Goal: Task Accomplishment & Management: Complete application form

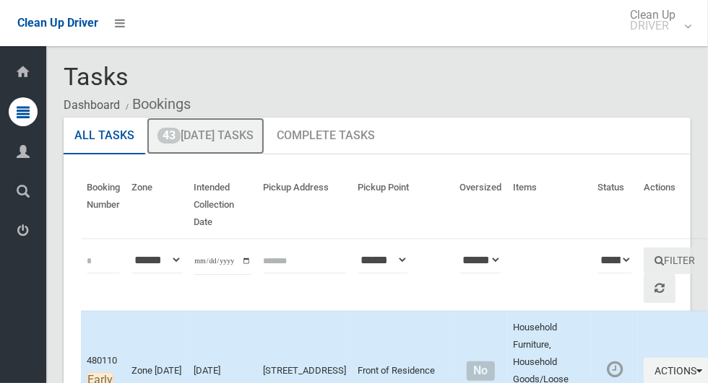
click at [231, 142] on link "43 Today's Tasks" at bounding box center [206, 137] width 118 height 38
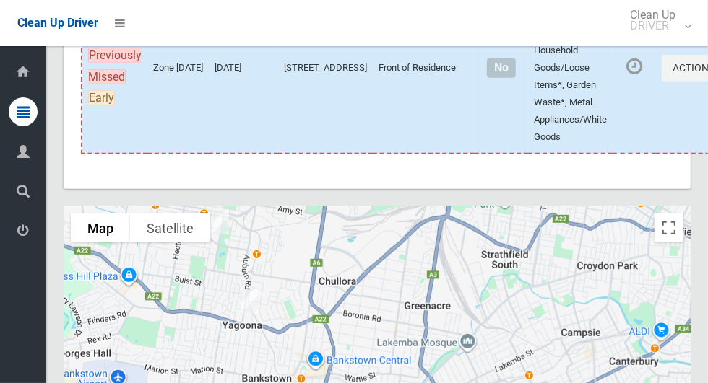
scroll to position [6029, 0]
click at [707, 73] on icon "button" at bounding box center [717, 68] width 6 height 10
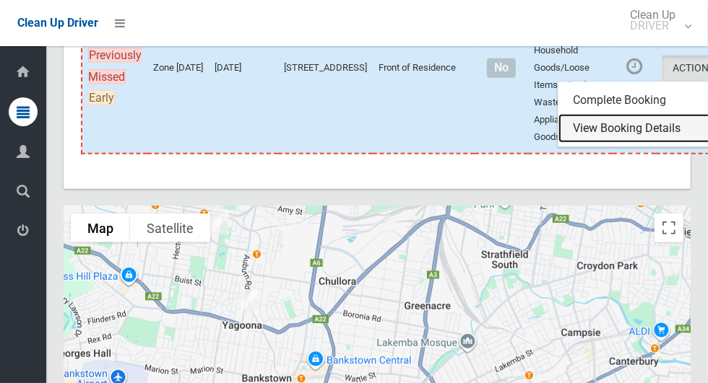
click at [607, 143] on link "View Booking Details" at bounding box center [644, 128] width 172 height 29
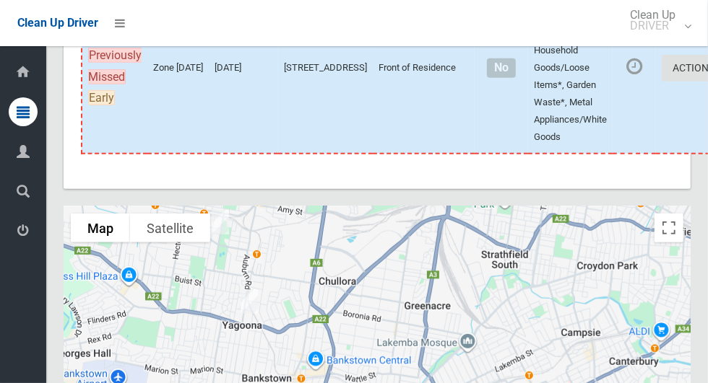
click at [707, 73] on icon "button" at bounding box center [717, 68] width 6 height 10
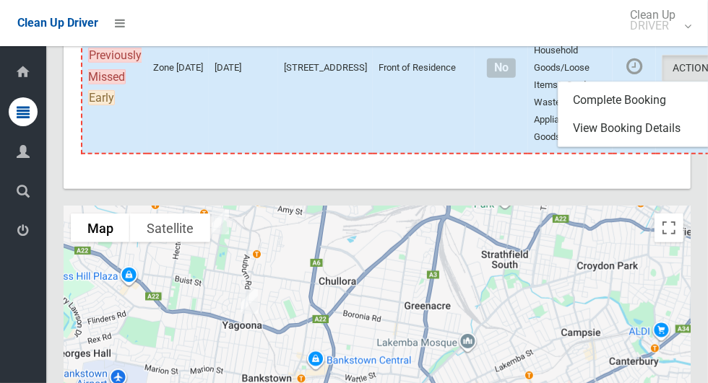
click at [641, 153] on div at bounding box center [354, 191] width 708 height 383
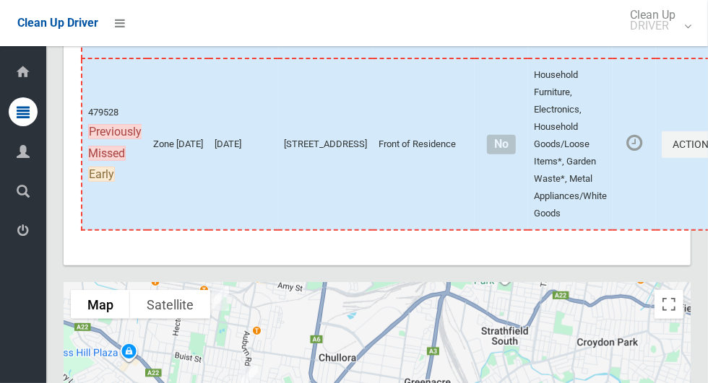
scroll to position [5955, 0]
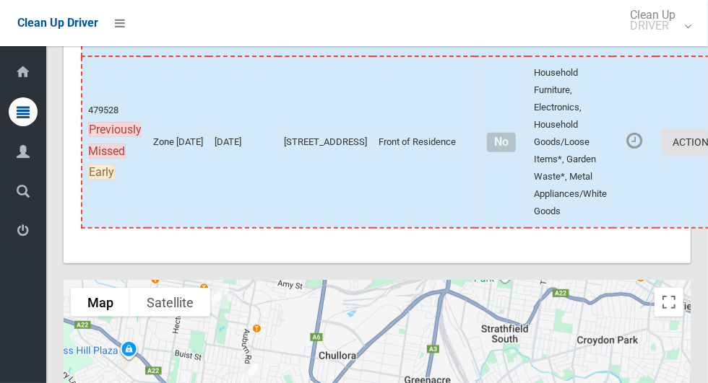
click at [707, 147] on icon "button" at bounding box center [717, 142] width 6 height 10
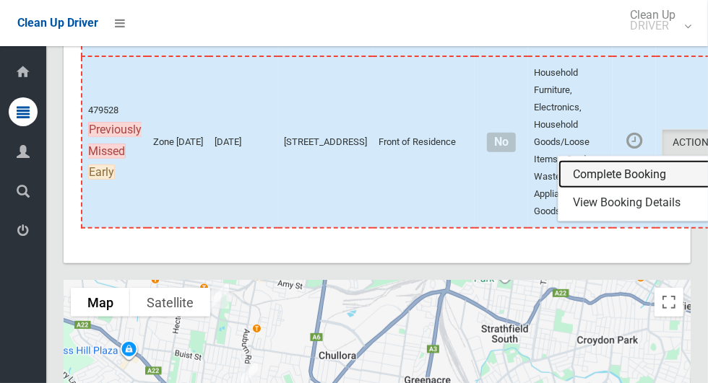
click at [601, 189] on link "Complete Booking" at bounding box center [644, 174] width 172 height 29
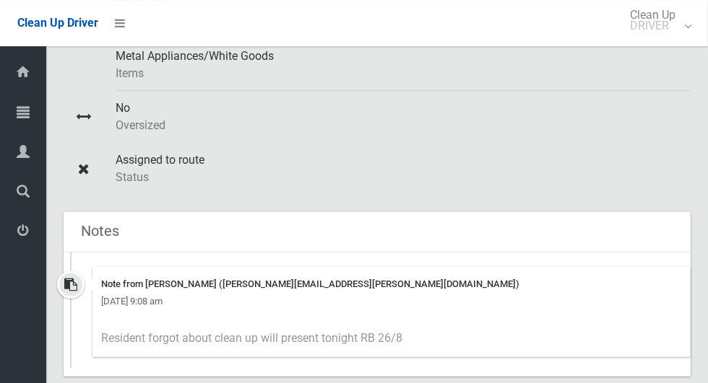
scroll to position [415, 0]
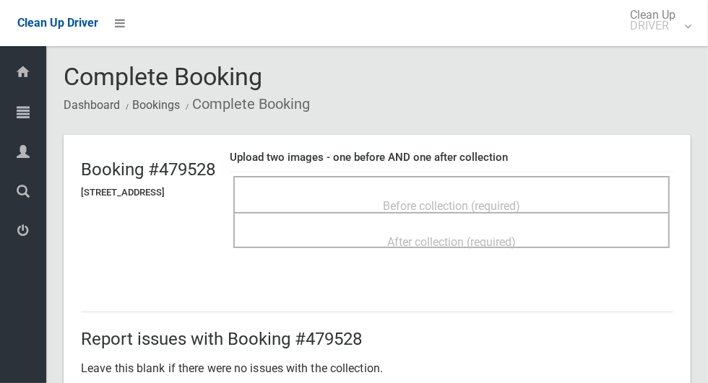
click at [592, 196] on div "Before collection (required)" at bounding box center [451, 205] width 404 height 27
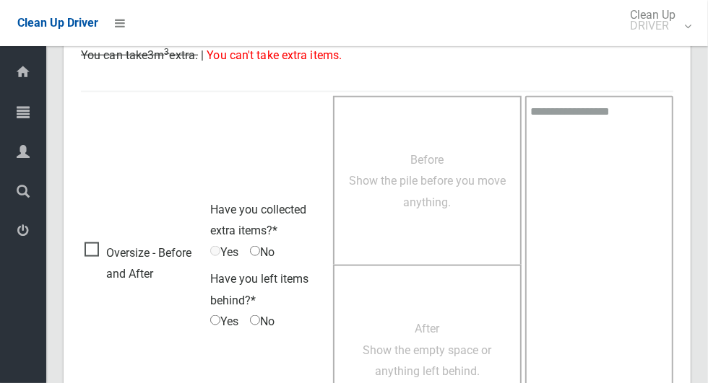
scroll to position [923, 0]
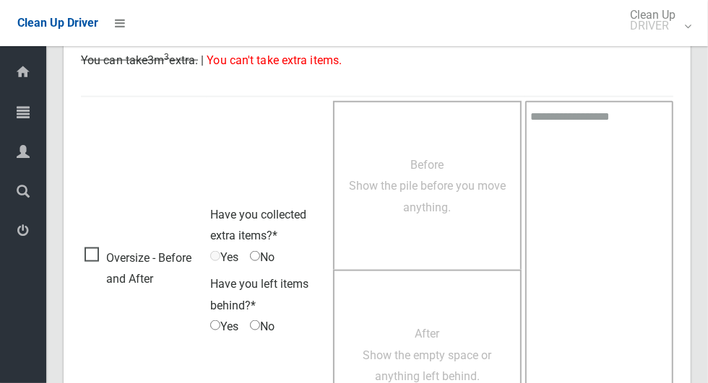
click at [101, 262] on span "Oversize - Before and After" at bounding box center [143, 269] width 118 height 43
click at [429, 199] on span "Before Show the pile before you move anything." at bounding box center [427, 186] width 157 height 56
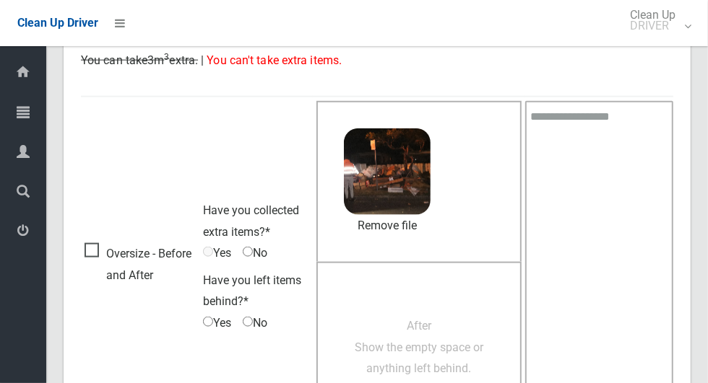
click at [259, 255] on span "No" at bounding box center [255, 254] width 25 height 22
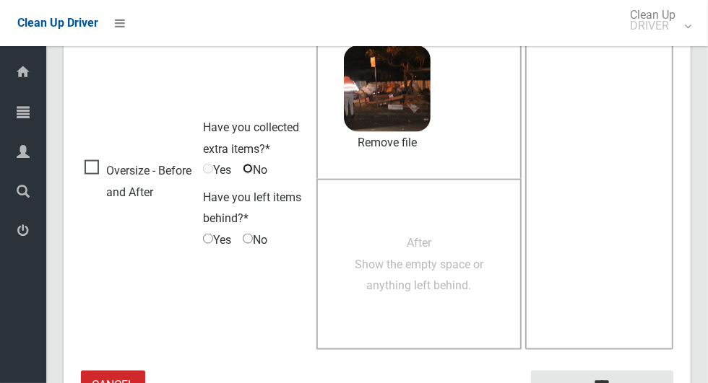
scroll to position [1005, 0]
click at [433, 242] on span "After Show the empty space or anything left behind." at bounding box center [419, 265] width 129 height 56
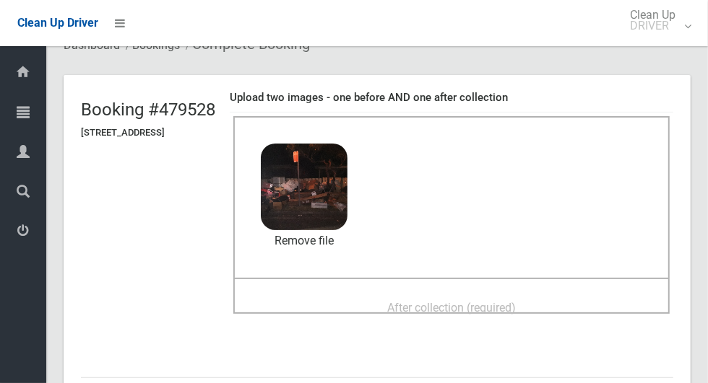
scroll to position [68, 0]
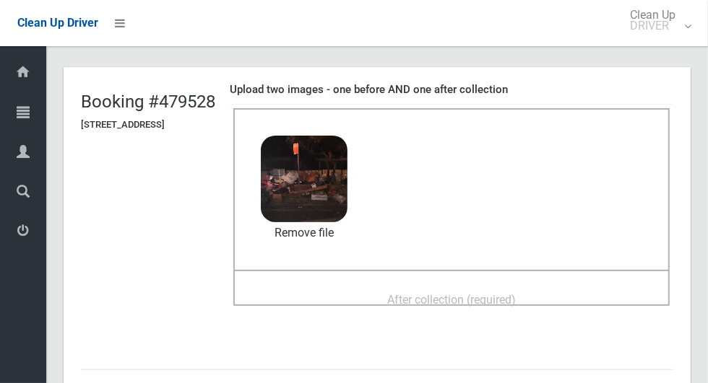
click at [504, 293] on span "After collection (required)" at bounding box center [451, 300] width 129 height 14
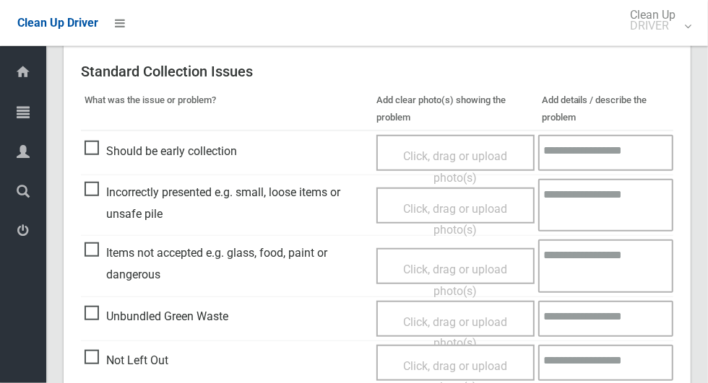
scroll to position [1166, 0]
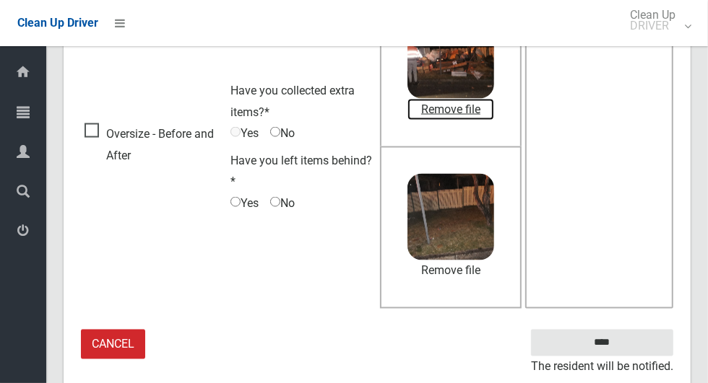
click at [469, 108] on link "Remove file" at bounding box center [450, 110] width 87 height 22
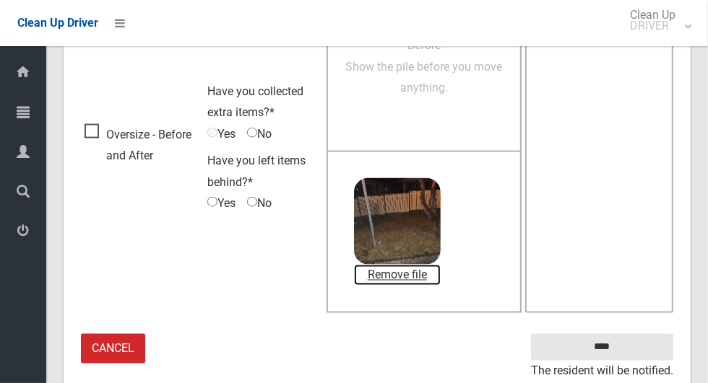
click at [420, 272] on link "Remove file" at bounding box center [397, 276] width 87 height 22
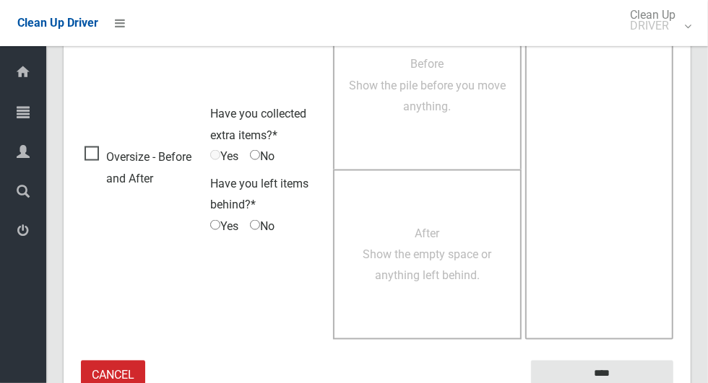
scroll to position [1182, 0]
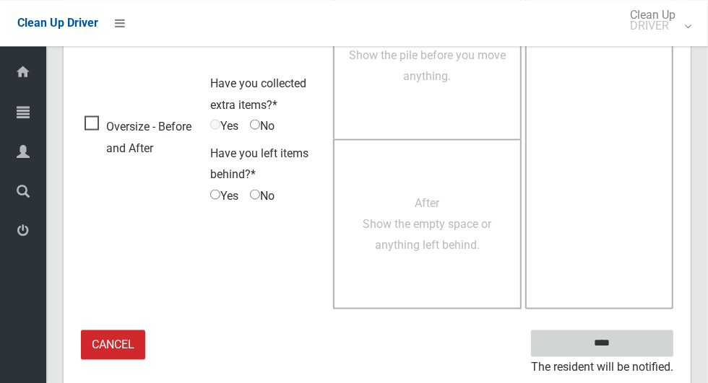
click at [627, 348] on input "****" at bounding box center [602, 343] width 142 height 27
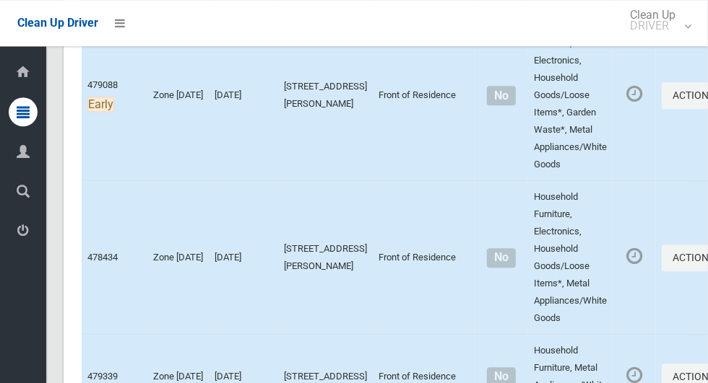
scroll to position [6317, 0]
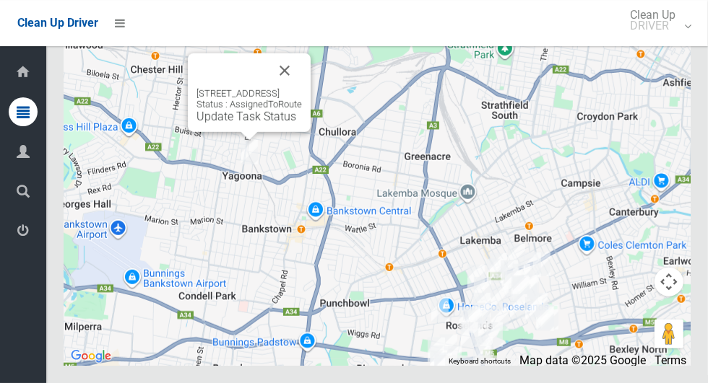
click at [240, 123] on link "Update Task Status" at bounding box center [246, 117] width 100 height 14
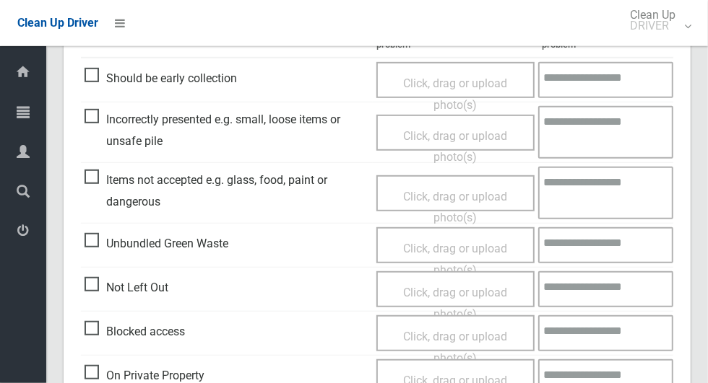
scroll to position [408, 0]
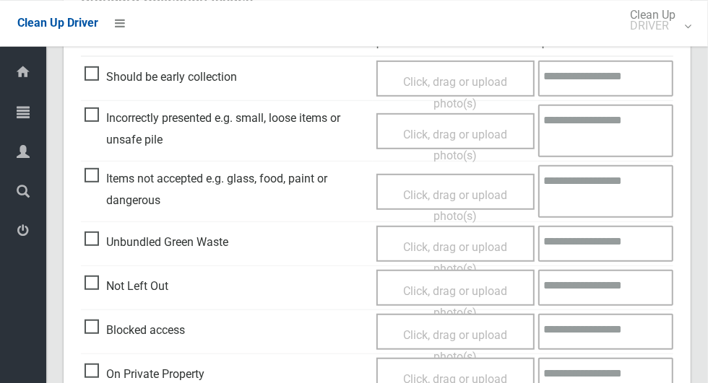
click at [86, 337] on span "Blocked access" at bounding box center [134, 330] width 100 height 22
click at [464, 335] on span "Click, drag or upload photo(s)" at bounding box center [455, 345] width 104 height 35
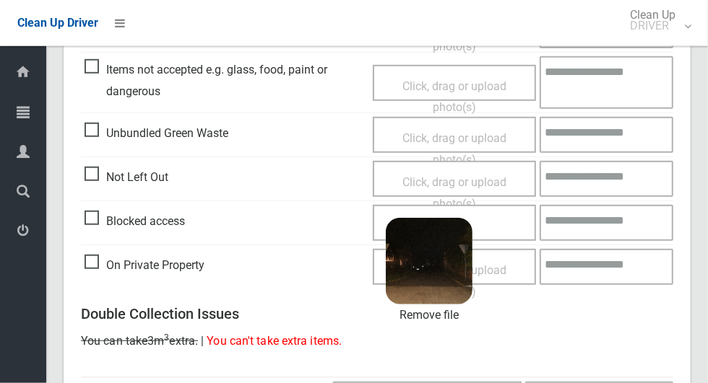
scroll to position [521, 0]
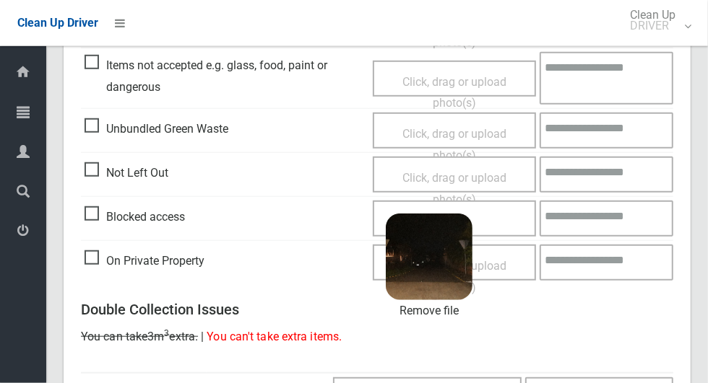
click at [590, 222] on textarea at bounding box center [606, 219] width 134 height 36
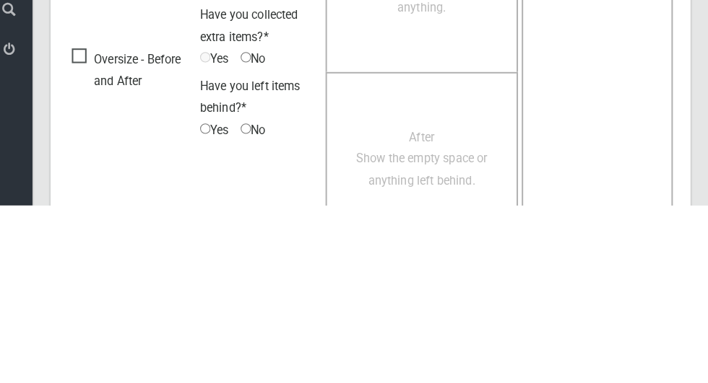
scroll to position [972, 0]
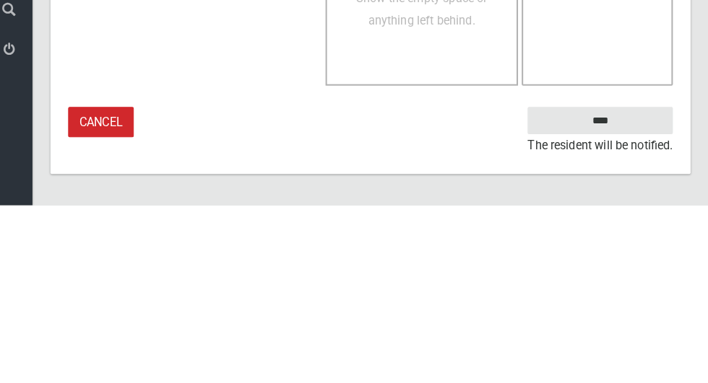
type textarea "**********"
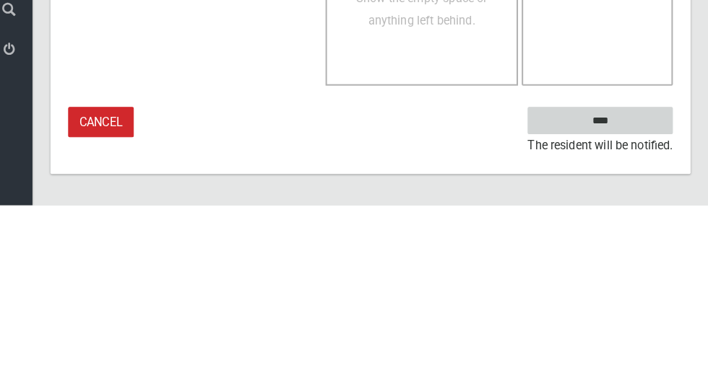
click at [627, 303] on input "****" at bounding box center [602, 300] width 142 height 27
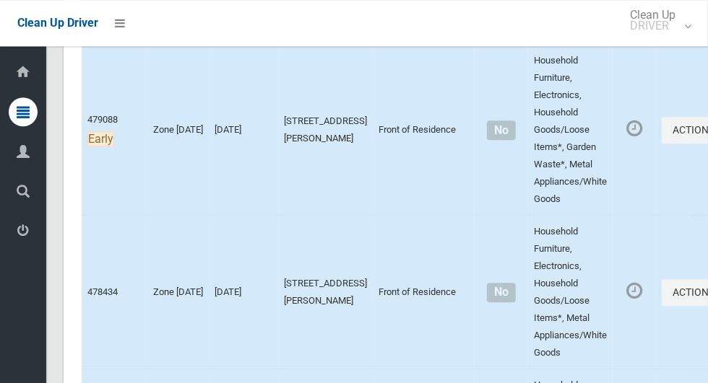
scroll to position [4615, 0]
click at [707, 136] on icon "button" at bounding box center [717, 131] width 6 height 10
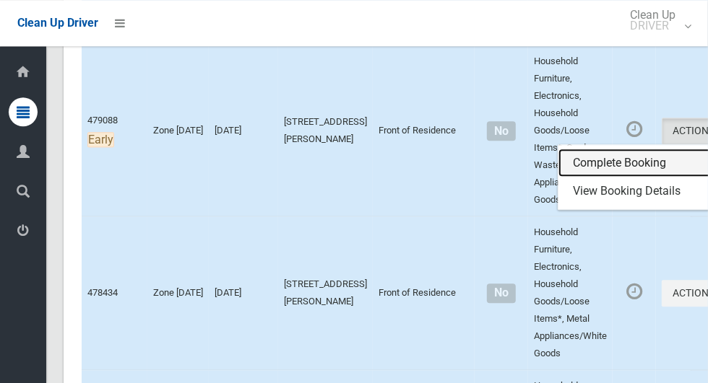
click at [594, 178] on link "Complete Booking" at bounding box center [644, 163] width 172 height 29
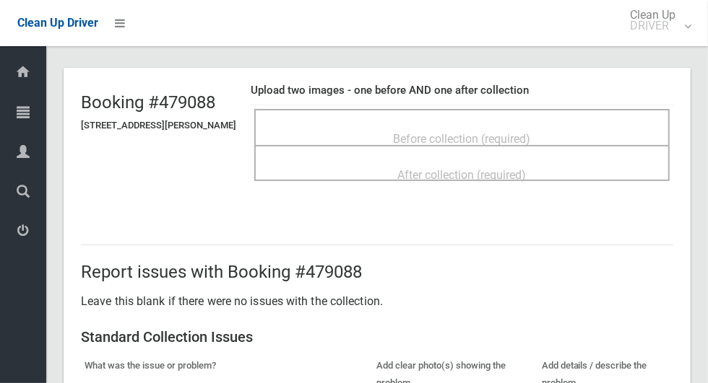
scroll to position [66, 0]
click at [517, 126] on div "Before collection (required)" at bounding box center [461, 139] width 383 height 27
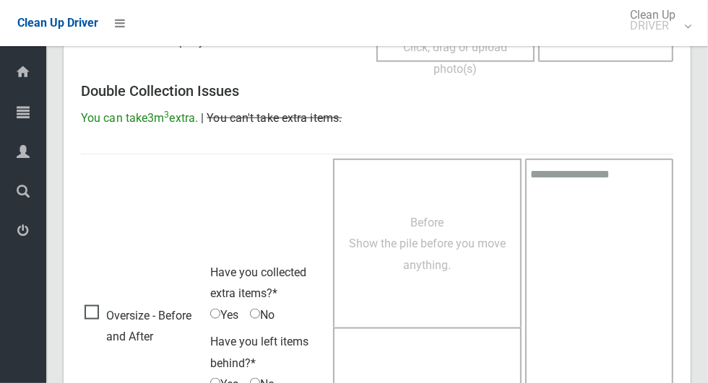
scroll to position [875, 0]
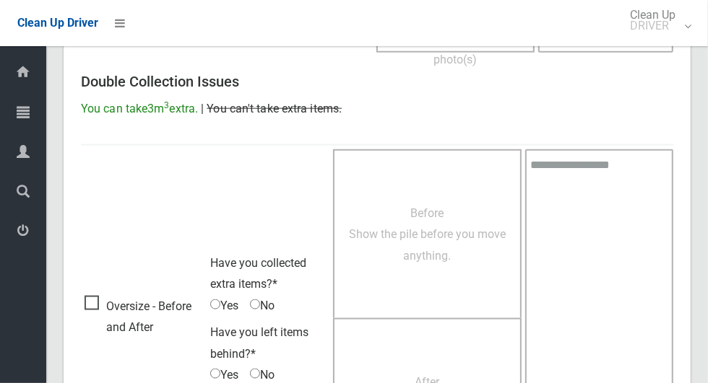
click at [88, 303] on span "Oversize - Before and After" at bounding box center [143, 317] width 118 height 43
click at [428, 247] on span "Before Show the pile before you move anything." at bounding box center [427, 235] width 157 height 56
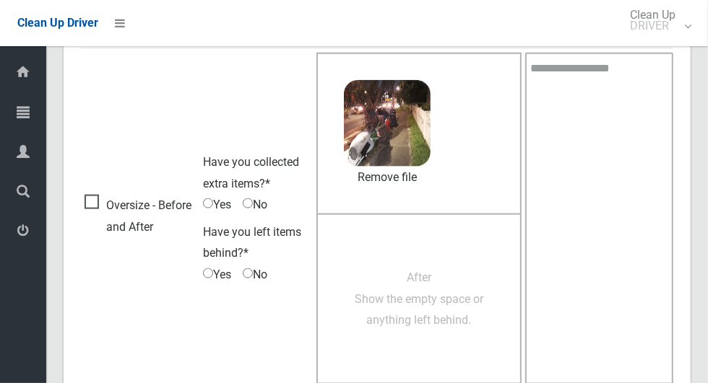
scroll to position [973, 0]
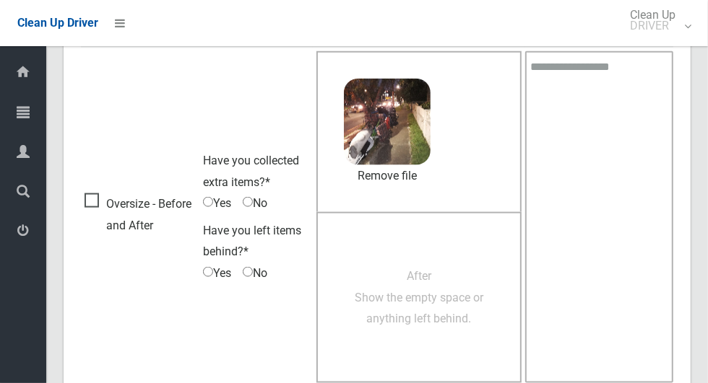
click at [448, 290] on span "After Show the empty space or anything left behind." at bounding box center [419, 297] width 129 height 56
click at [430, 292] on span "After Show the empty space or anything left behind." at bounding box center [419, 297] width 129 height 56
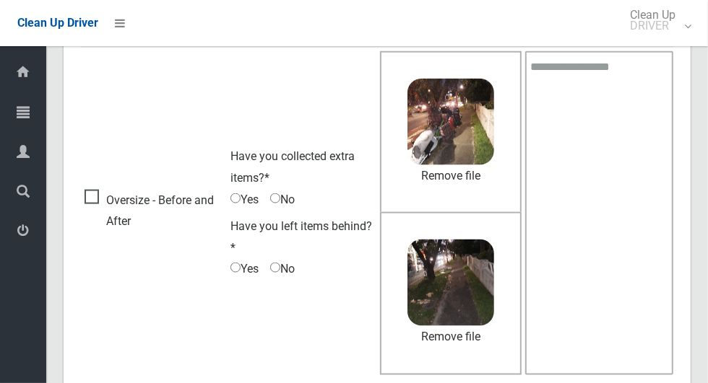
scroll to position [1039, 0]
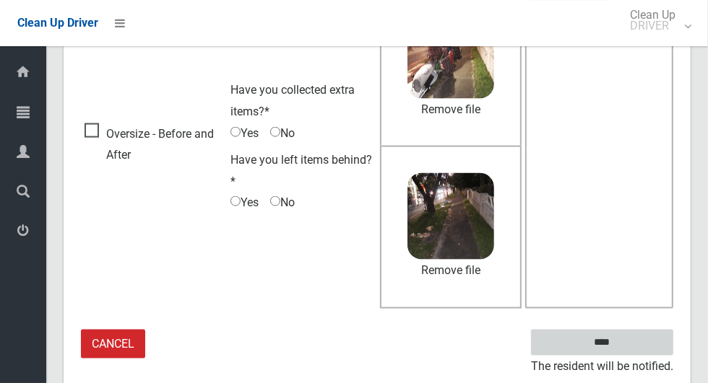
click at [636, 342] on input "****" at bounding box center [602, 343] width 142 height 27
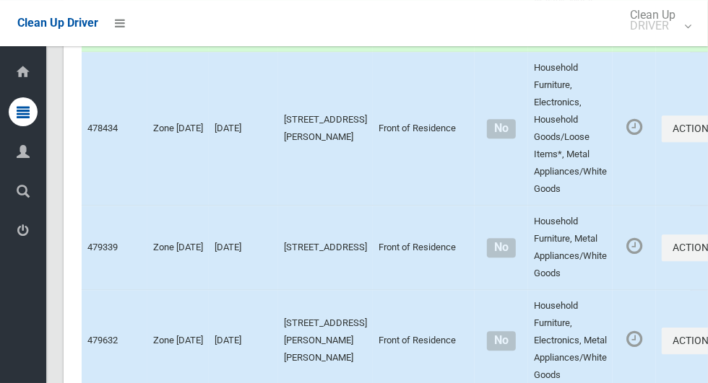
scroll to position [6317, 0]
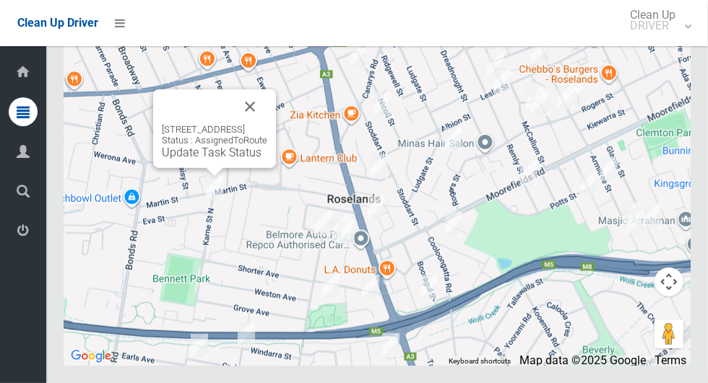
click at [267, 124] on button "Close" at bounding box center [250, 107] width 35 height 35
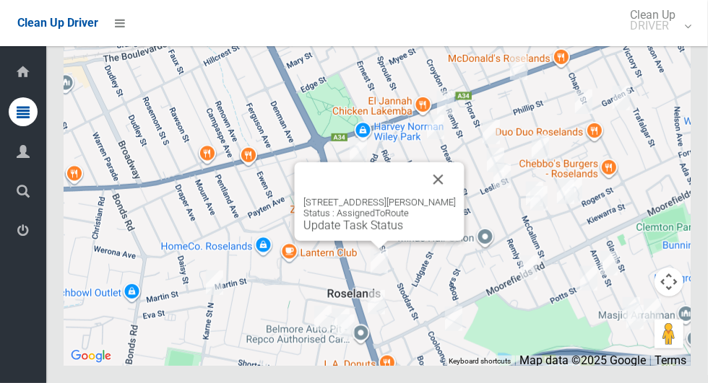
click at [452, 197] on button "Close" at bounding box center [438, 179] width 35 height 35
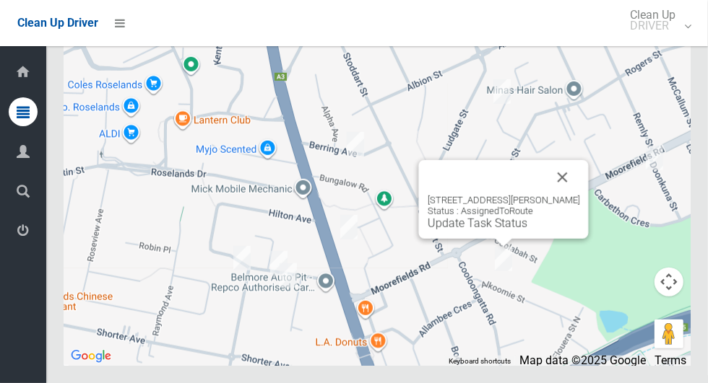
click at [580, 195] on button "Close" at bounding box center [562, 177] width 35 height 35
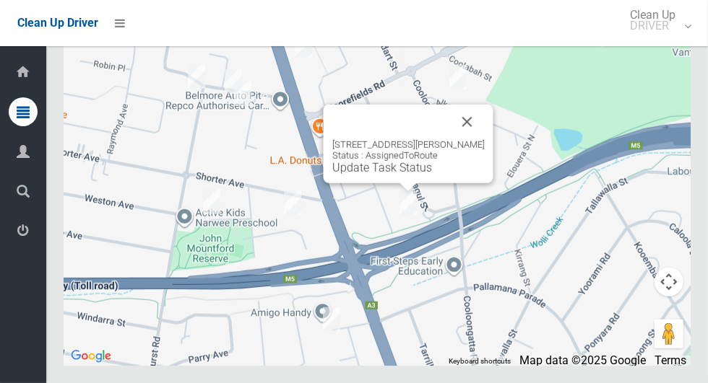
click at [383, 183] on div "25 Allambee Crescent, BEVERLY HILLS NSW 2209 Status : AssignedToRoute Update Ta…" at bounding box center [409, 144] width 170 height 79
click at [378, 175] on link "Update Task Status" at bounding box center [382, 168] width 100 height 14
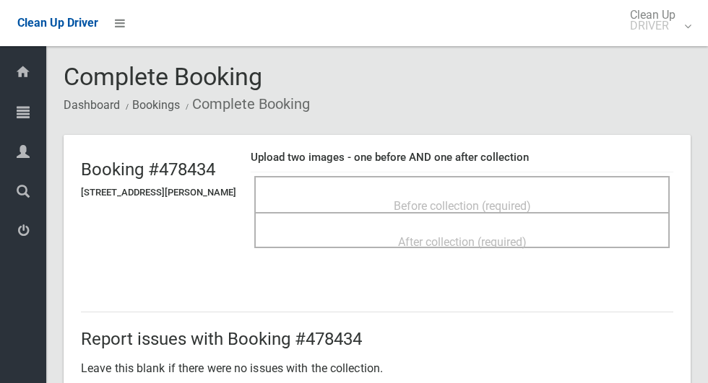
click at [531, 201] on span "Before collection (required)" at bounding box center [462, 206] width 137 height 14
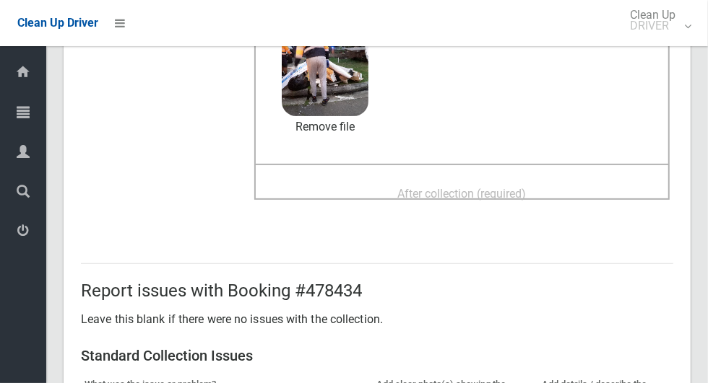
scroll to position [173, 0]
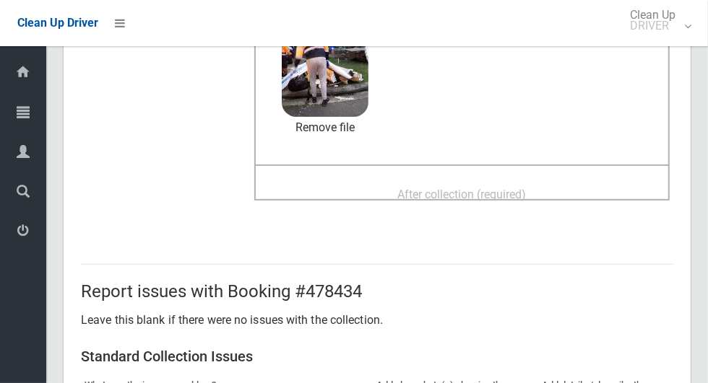
click at [526, 188] on span "After collection (required)" at bounding box center [462, 195] width 129 height 14
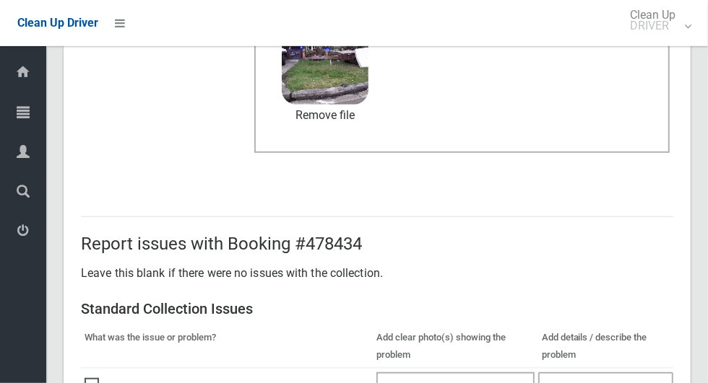
scroll to position [1182, 0]
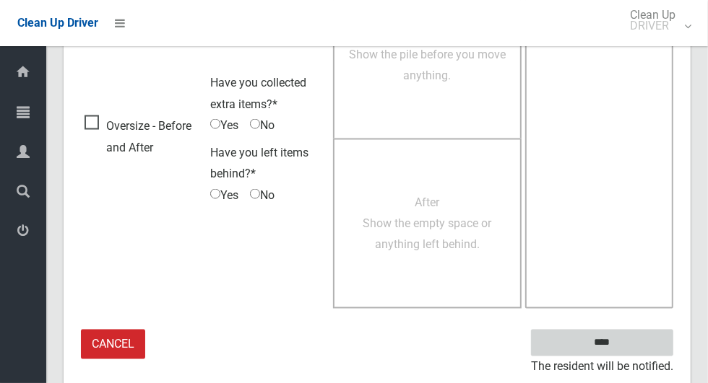
click at [627, 351] on input "****" at bounding box center [602, 343] width 142 height 27
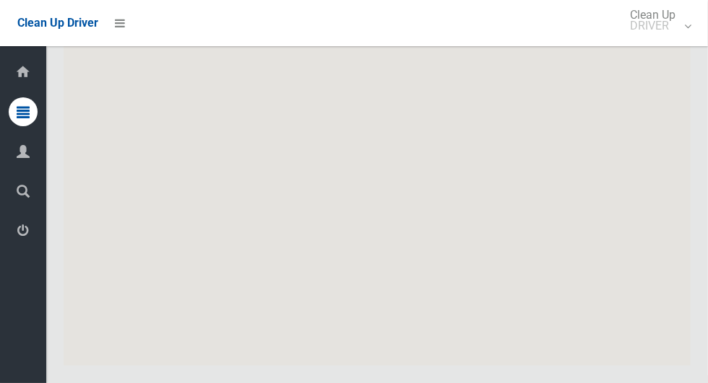
scroll to position [6317, 0]
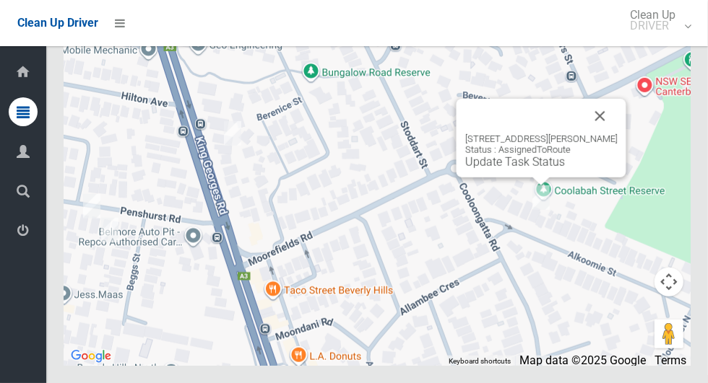
click at [510, 169] on link "Update Task Status" at bounding box center [515, 162] width 100 height 14
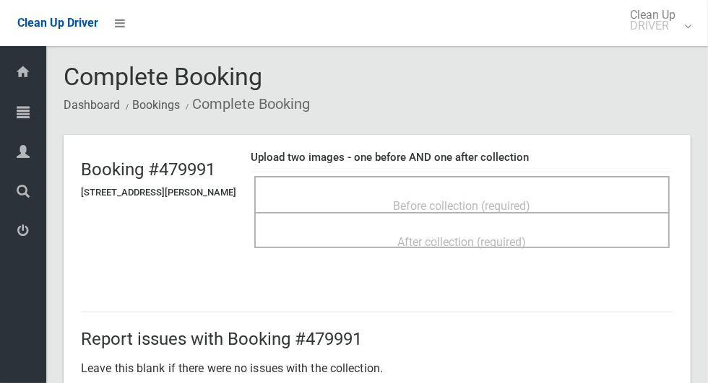
click at [531, 199] on span "Before collection (required)" at bounding box center [462, 206] width 137 height 14
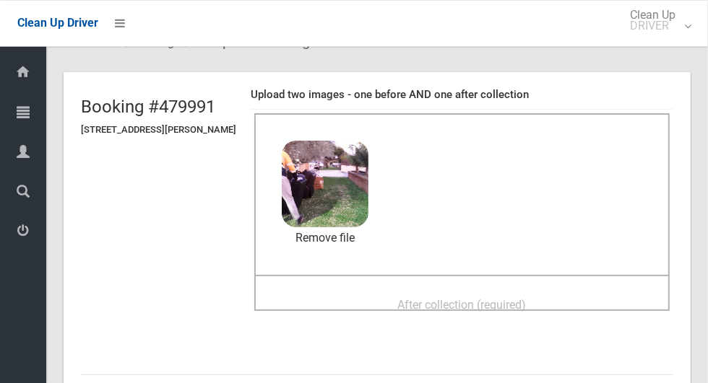
scroll to position [61, 0]
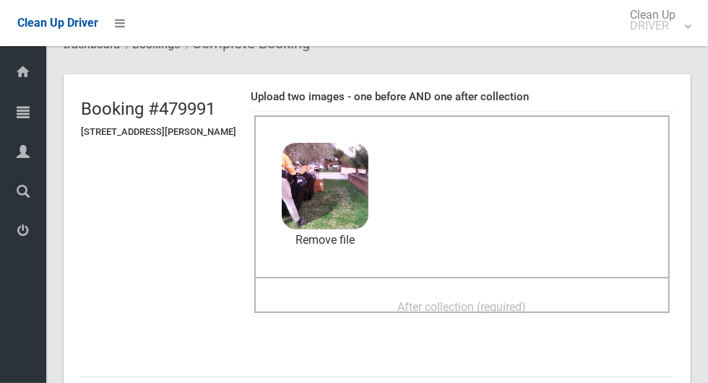
click at [526, 305] on span "After collection (required)" at bounding box center [462, 307] width 129 height 14
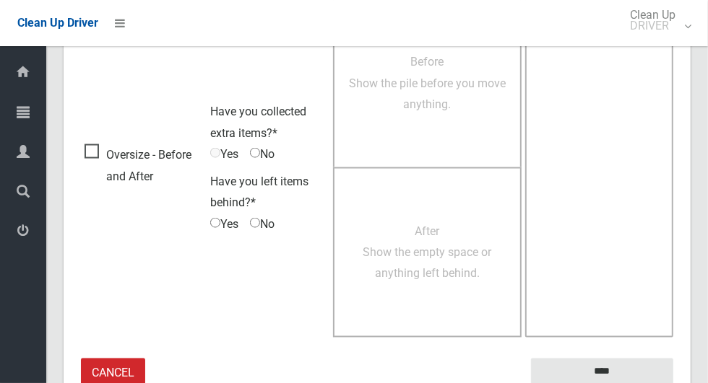
scroll to position [1182, 0]
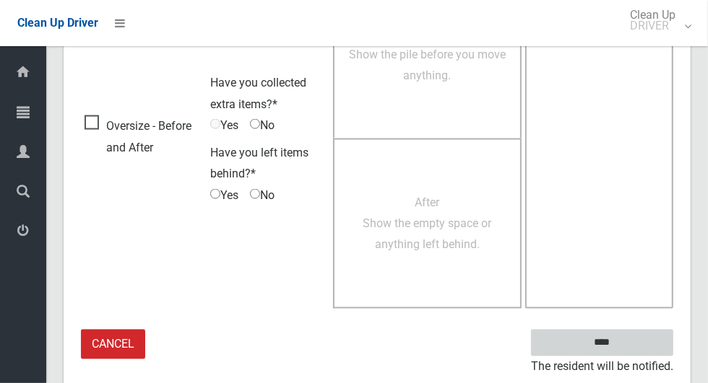
click at [627, 351] on input "****" at bounding box center [602, 343] width 142 height 27
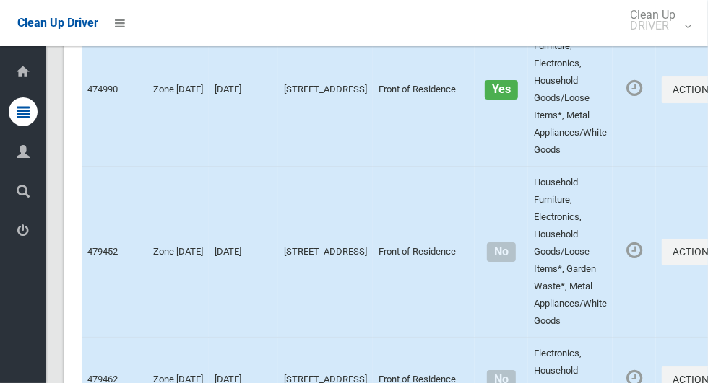
scroll to position [6317, 0]
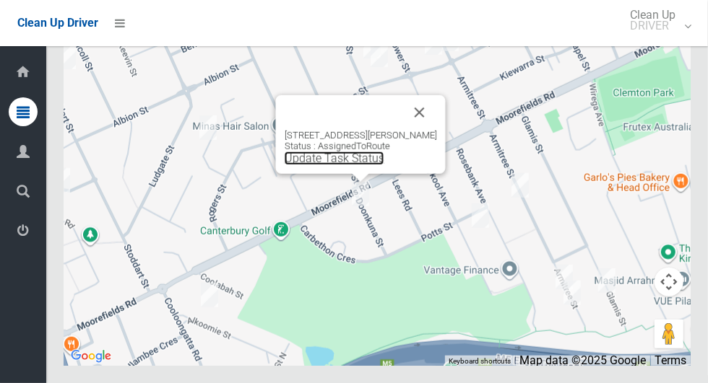
click at [345, 165] on link "Update Task Status" at bounding box center [335, 159] width 100 height 14
click at [339, 165] on link "Update Task Status" at bounding box center [335, 159] width 100 height 14
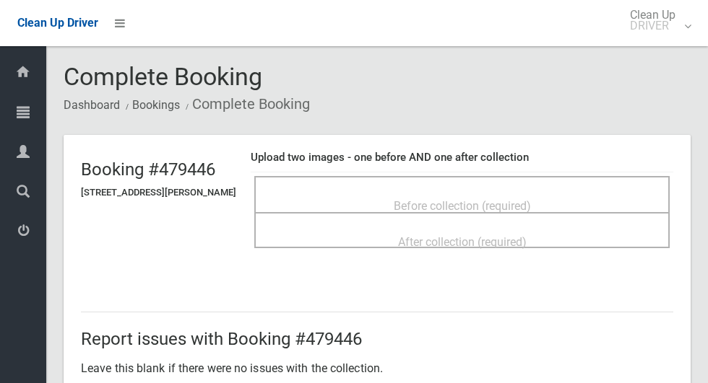
click at [412, 199] on span "Before collection (required)" at bounding box center [462, 206] width 137 height 14
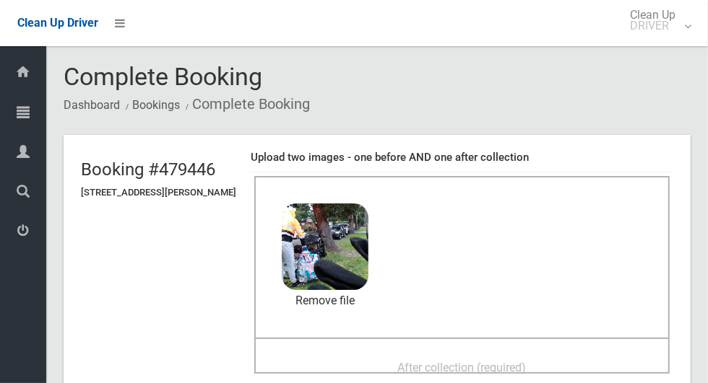
scroll to position [158, 0]
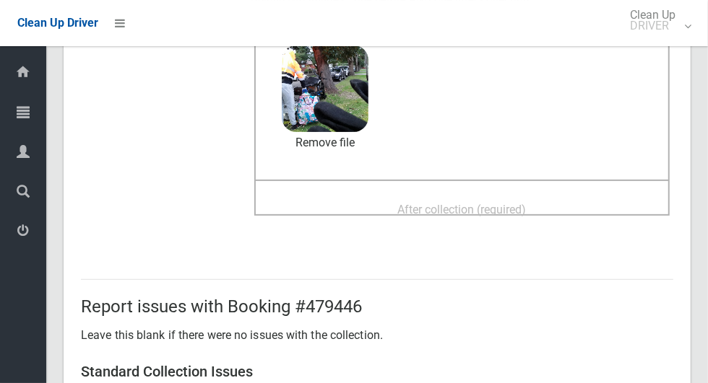
click at [561, 203] on div "After collection (required)" at bounding box center [461, 209] width 383 height 27
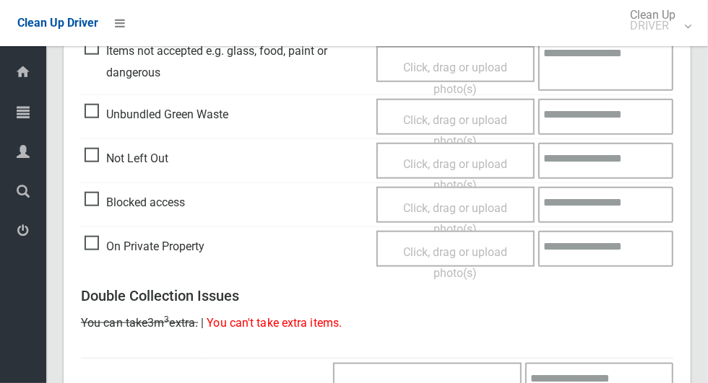
scroll to position [1182, 0]
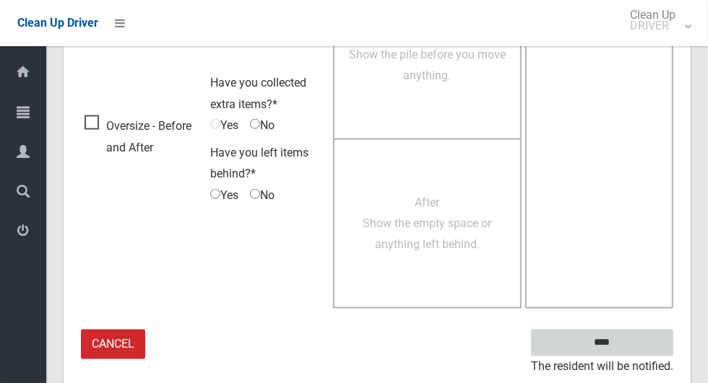
click at [629, 341] on input "****" at bounding box center [602, 343] width 142 height 27
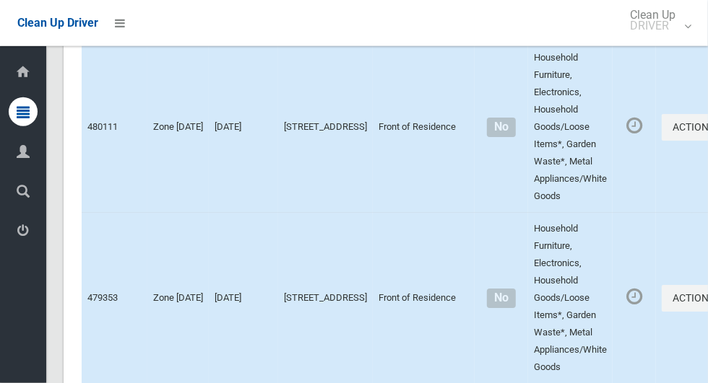
scroll to position [6317, 0]
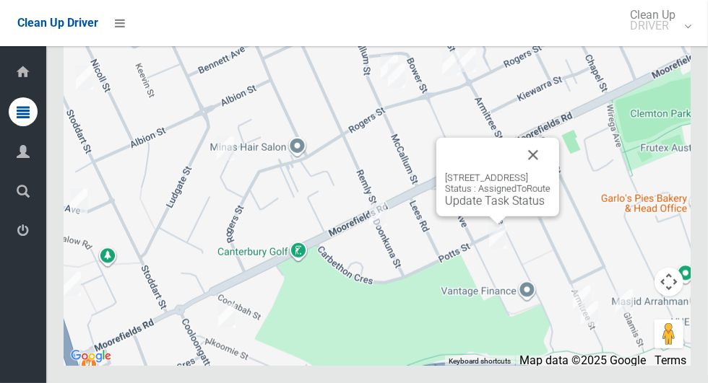
click at [550, 173] on button "Close" at bounding box center [533, 155] width 35 height 35
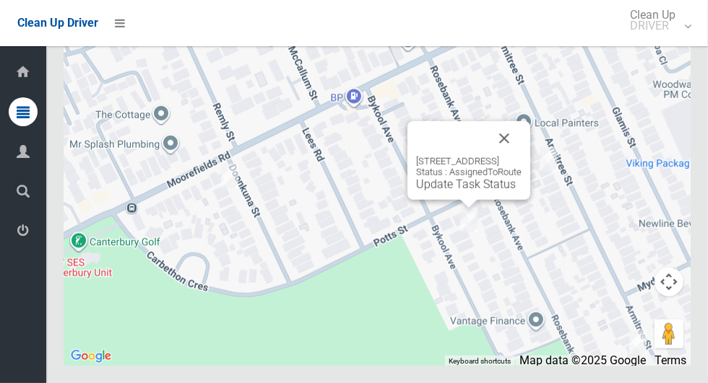
click at [452, 191] on link "Update Task Status" at bounding box center [466, 185] width 100 height 14
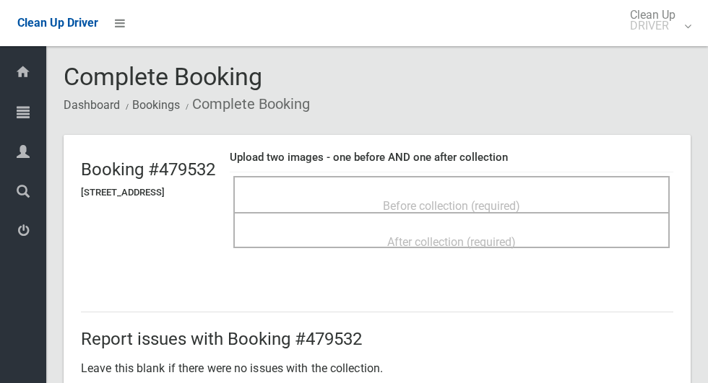
click at [469, 199] on span "Before collection (required)" at bounding box center [451, 206] width 137 height 14
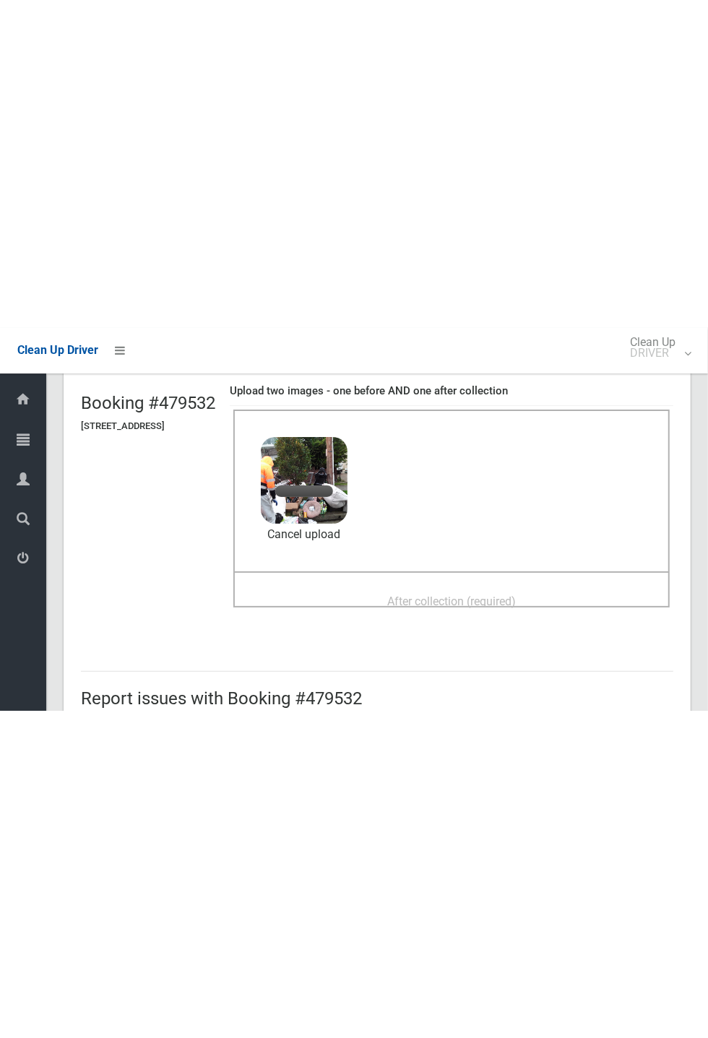
scroll to position [99, 0]
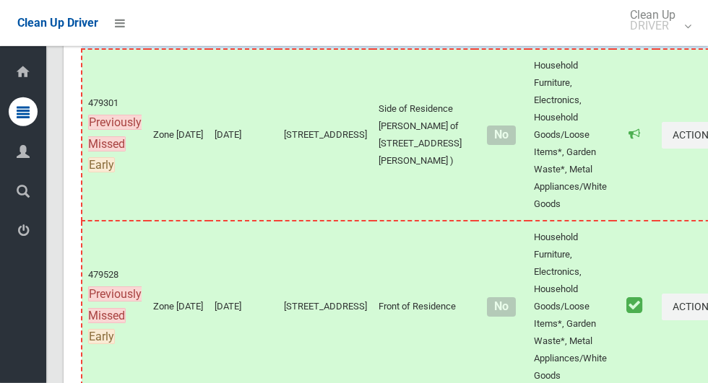
scroll to position [6317, 0]
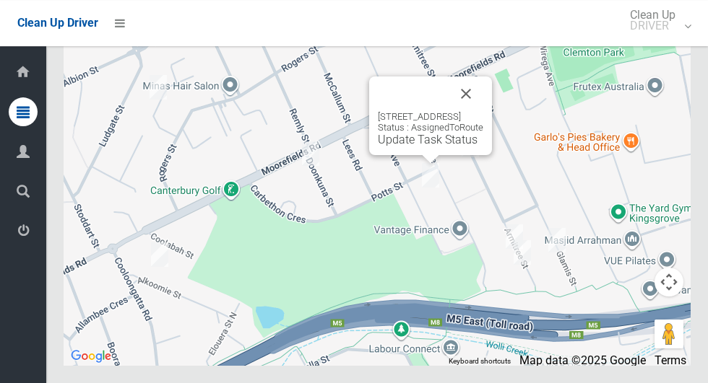
click at [409, 147] on link "Update Task Status" at bounding box center [428, 140] width 100 height 14
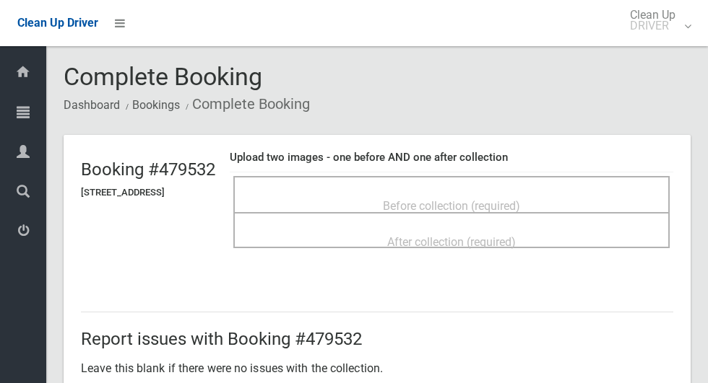
click at [459, 199] on span "Before collection (required)" at bounding box center [451, 206] width 137 height 14
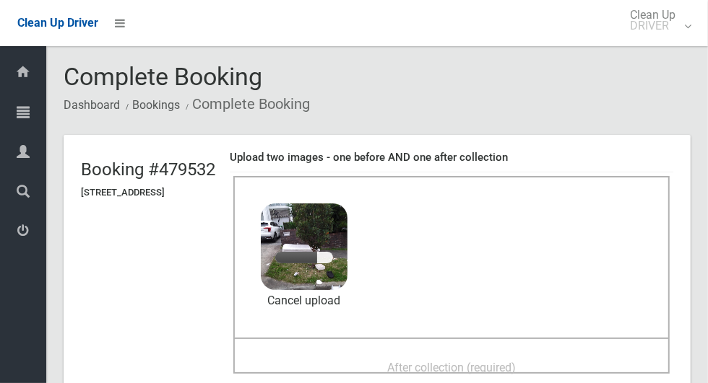
scroll to position [84, 0]
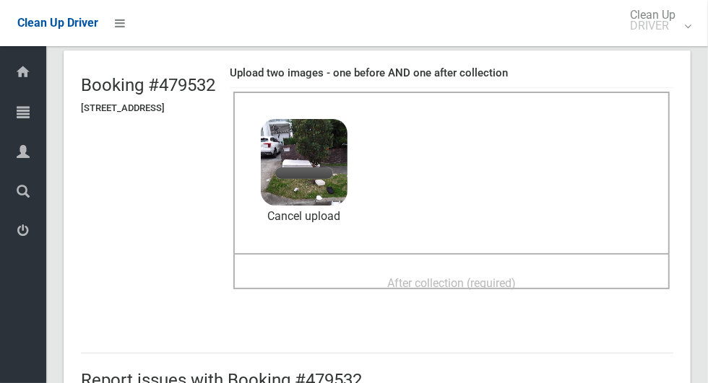
click at [516, 277] on span "After collection (required)" at bounding box center [451, 284] width 129 height 14
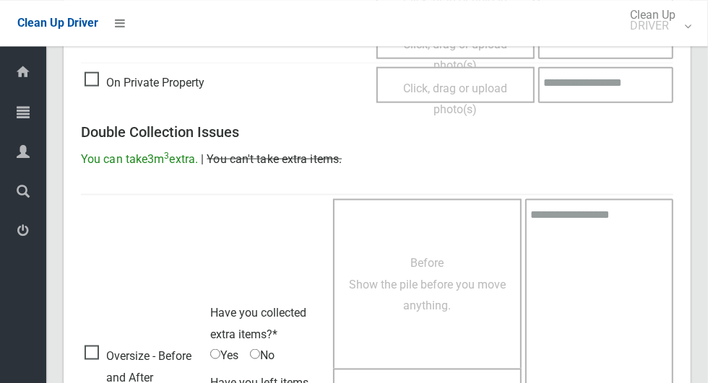
scroll to position [1182, 0]
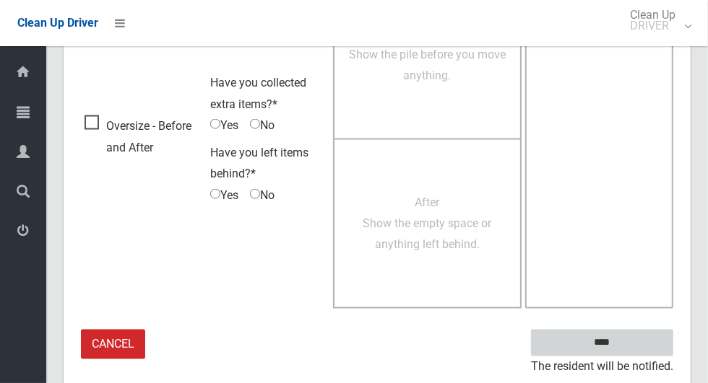
click at [627, 348] on input "****" at bounding box center [602, 343] width 142 height 27
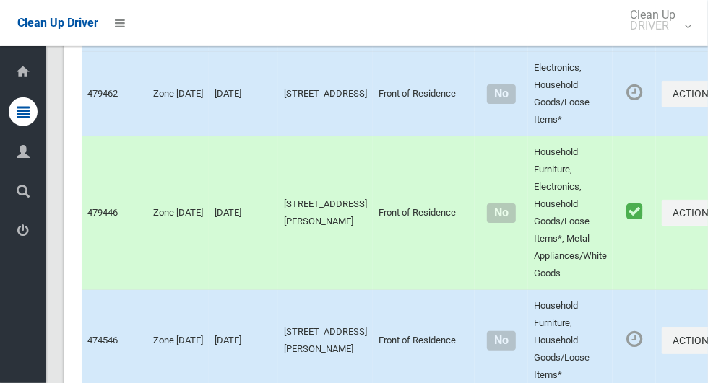
scroll to position [6317, 0]
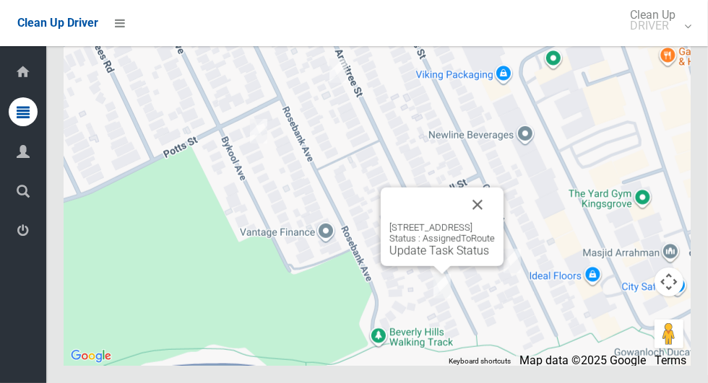
click at [495, 222] on button "Close" at bounding box center [477, 205] width 35 height 35
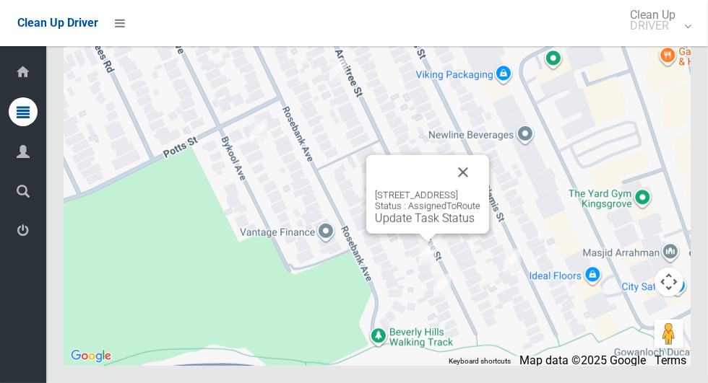
click at [480, 190] on button "Close" at bounding box center [463, 172] width 35 height 35
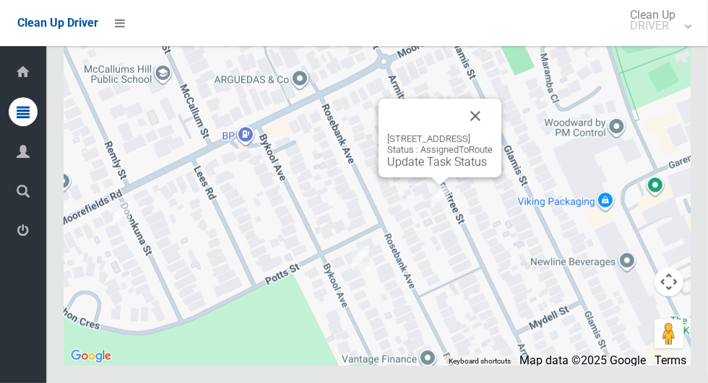
click at [493, 134] on button "Close" at bounding box center [475, 116] width 35 height 35
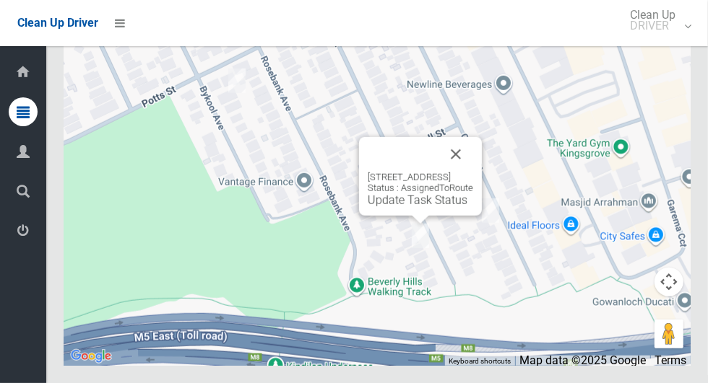
click at [473, 172] on button "Close" at bounding box center [455, 154] width 35 height 35
click at [396, 216] on div "99 Armitree Street, KINGSGROVE NSW 2208 Status : AssignedToRoute Update Task St…" at bounding box center [420, 176] width 123 height 79
click at [399, 207] on link "Update Task Status" at bounding box center [418, 201] width 100 height 14
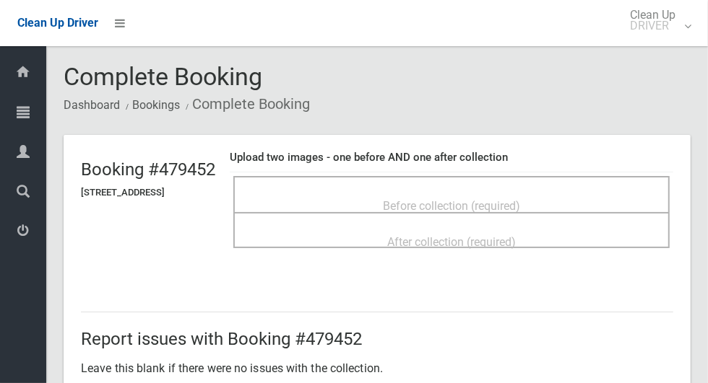
click at [524, 192] on div "Before collection (required)" at bounding box center [451, 205] width 404 height 27
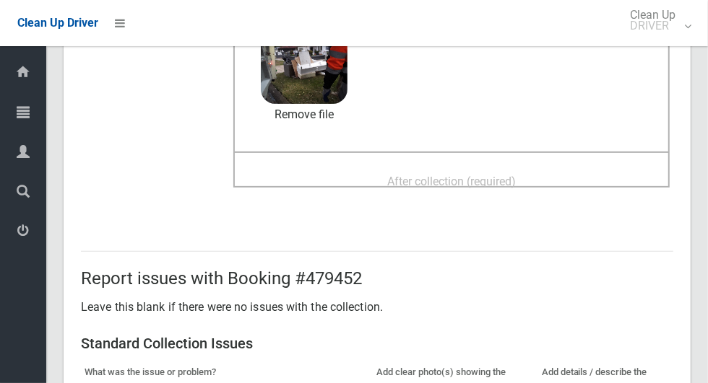
scroll to position [188, 0]
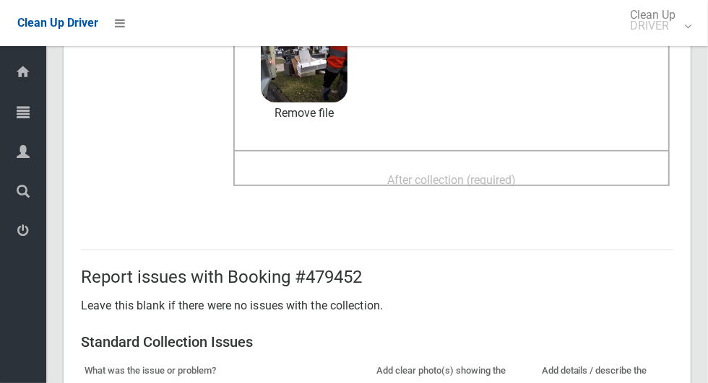
click at [516, 173] on span "After collection (required)" at bounding box center [451, 180] width 129 height 14
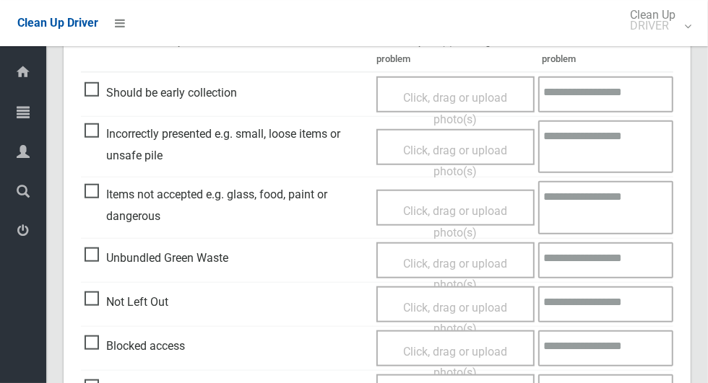
scroll to position [1182, 0]
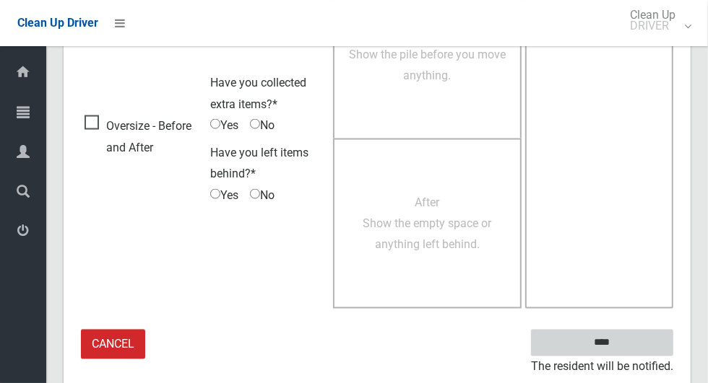
click at [620, 352] on input "****" at bounding box center [602, 343] width 142 height 27
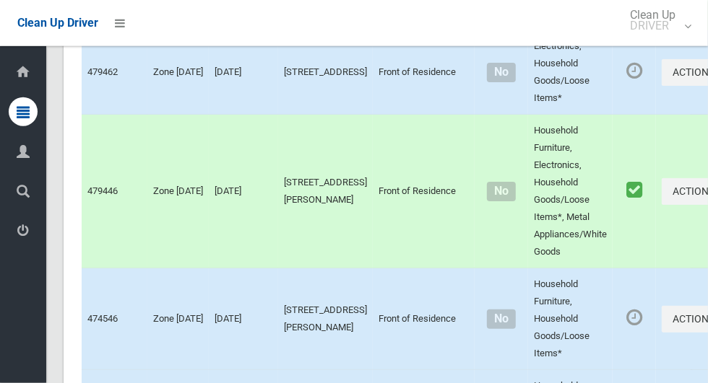
scroll to position [6317, 0]
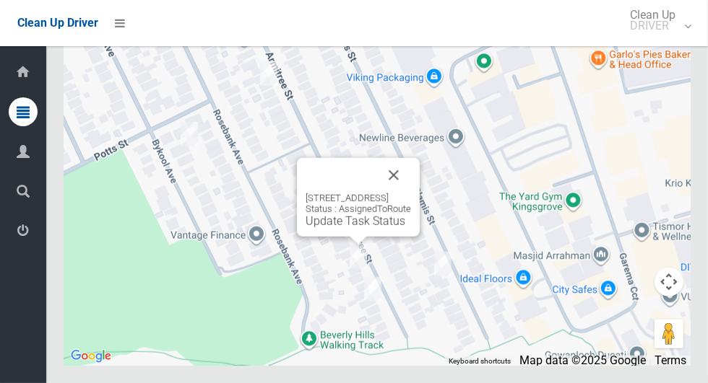
click at [337, 228] on link "Update Task Status" at bounding box center [355, 221] width 100 height 14
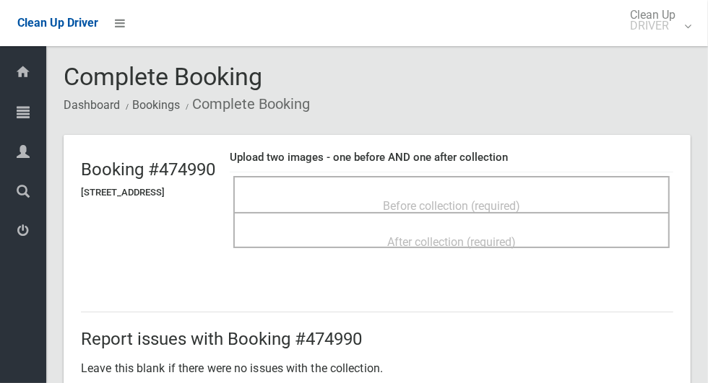
click at [520, 200] on span "Before collection (required)" at bounding box center [451, 206] width 137 height 14
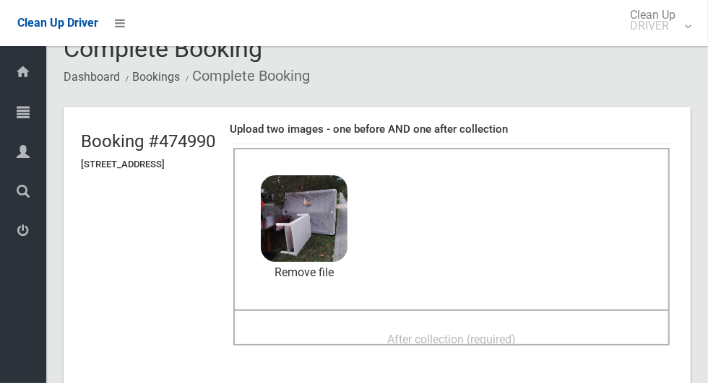
scroll to position [73, 0]
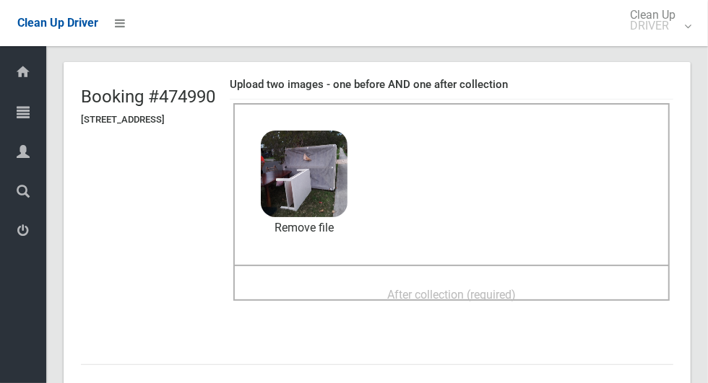
click at [515, 281] on div "After collection (required)" at bounding box center [451, 294] width 404 height 27
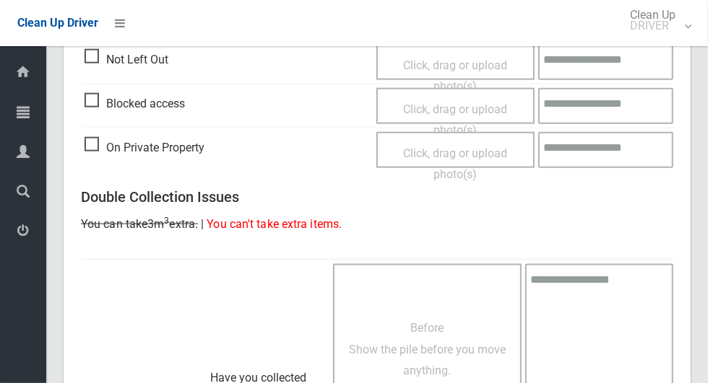
scroll to position [1182, 0]
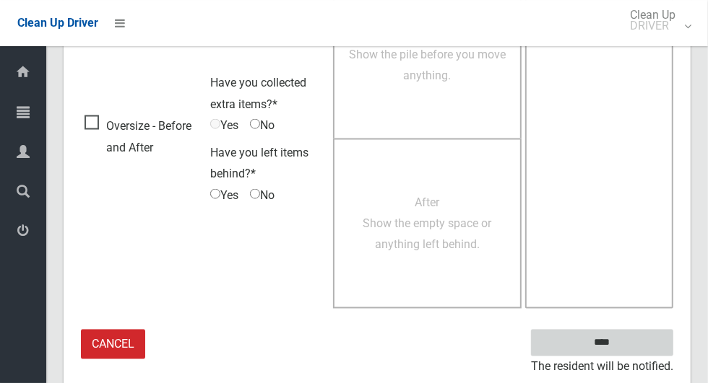
click at [599, 341] on input "****" at bounding box center [602, 343] width 142 height 27
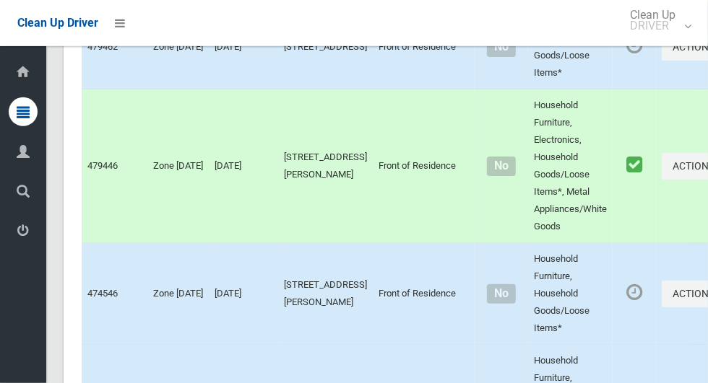
scroll to position [6317, 0]
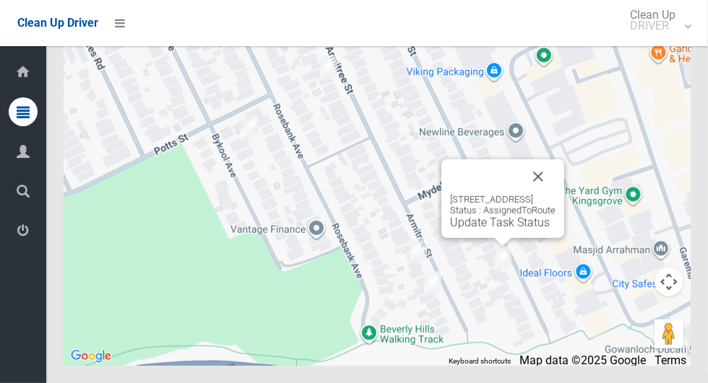
click at [486, 230] on link "Update Task Status" at bounding box center [500, 223] width 100 height 14
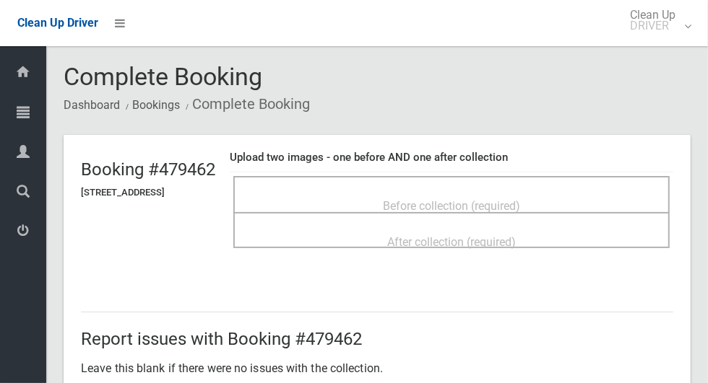
click at [504, 201] on span "Before collection (required)" at bounding box center [451, 206] width 137 height 14
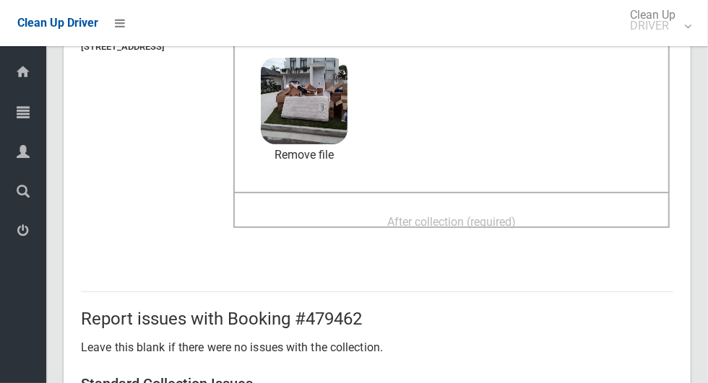
scroll to position [146, 0]
click at [516, 215] on span "After collection (required)" at bounding box center [451, 222] width 129 height 14
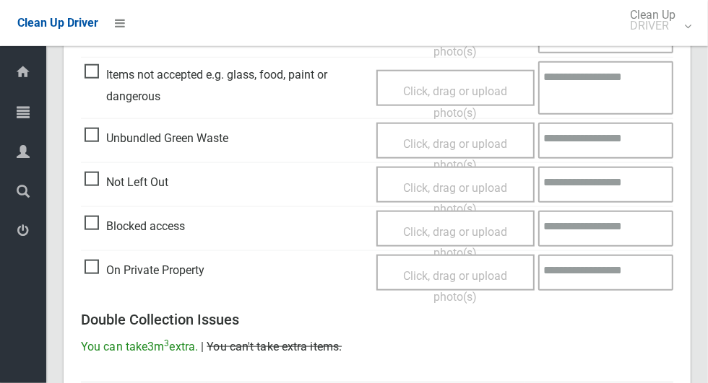
scroll to position [1182, 0]
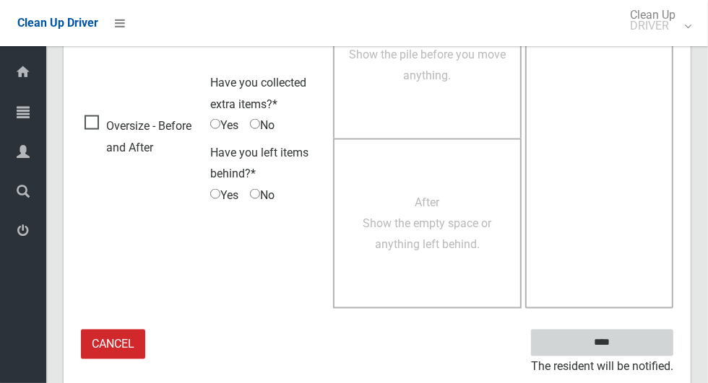
click at [627, 352] on input "****" at bounding box center [602, 343] width 142 height 27
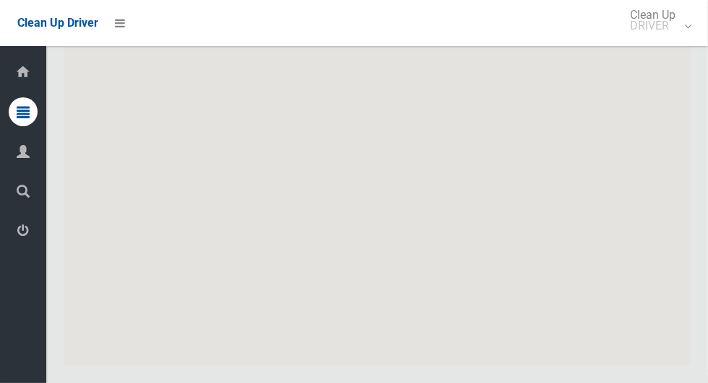
scroll to position [6317, 0]
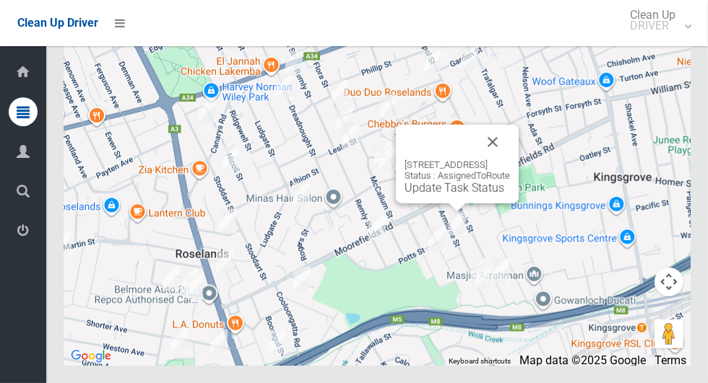
click at [441, 195] on link "Update Task Status" at bounding box center [454, 188] width 100 height 14
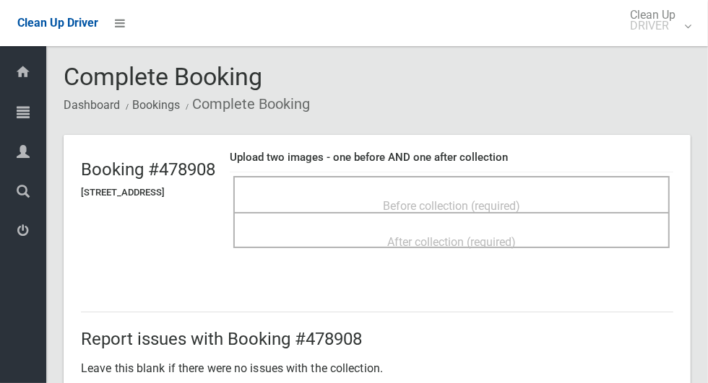
click at [495, 209] on span "Before collection (required)" at bounding box center [451, 206] width 137 height 14
click at [462, 199] on span "Before collection (required)" at bounding box center [451, 206] width 137 height 14
click at [513, 199] on span "Before collection (required)" at bounding box center [451, 206] width 137 height 14
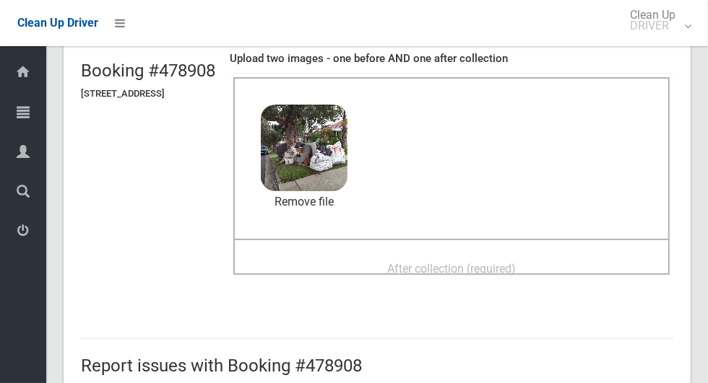
scroll to position [103, 0]
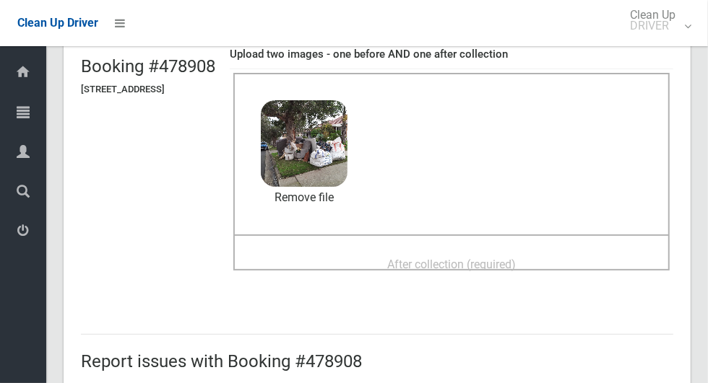
click at [516, 258] on span "After collection (required)" at bounding box center [451, 265] width 129 height 14
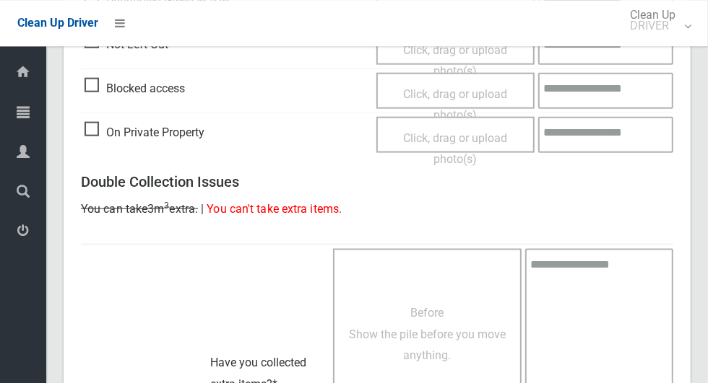
scroll to position [1182, 0]
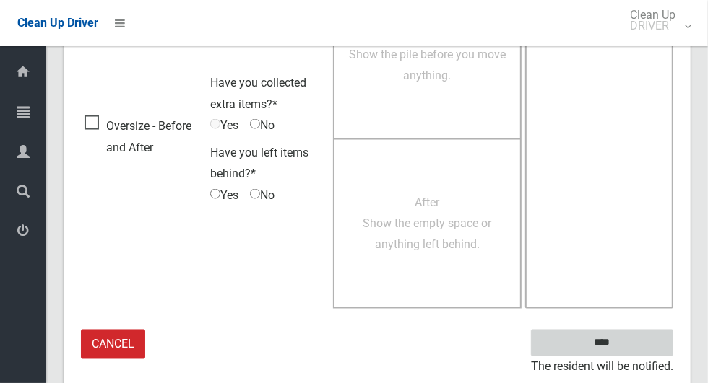
click at [627, 351] on input "****" at bounding box center [602, 343] width 142 height 27
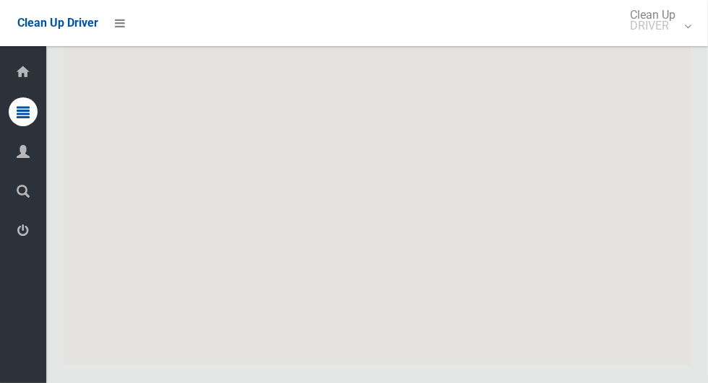
scroll to position [6317, 0]
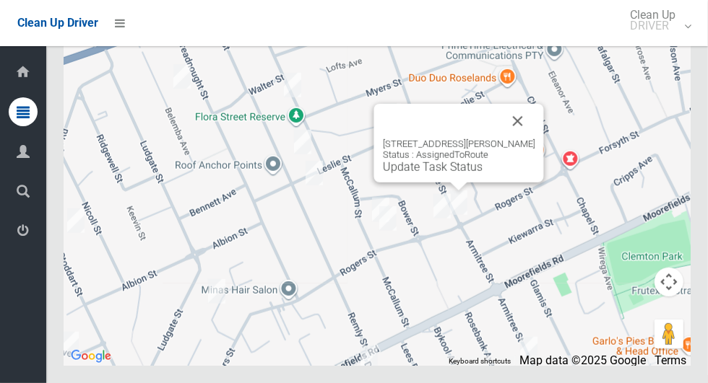
click at [524, 139] on button "Close" at bounding box center [517, 121] width 35 height 35
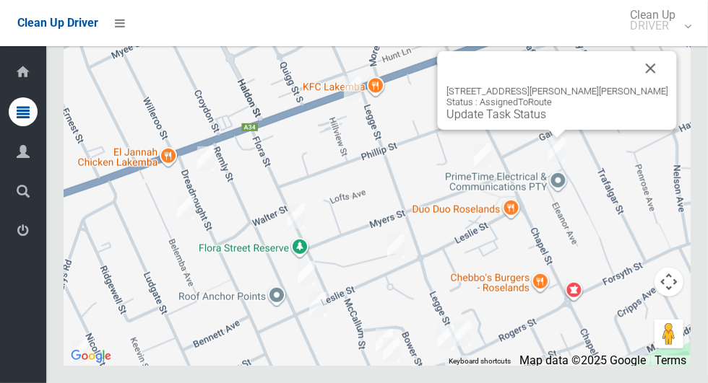
click at [633, 86] on button "Close" at bounding box center [650, 68] width 35 height 35
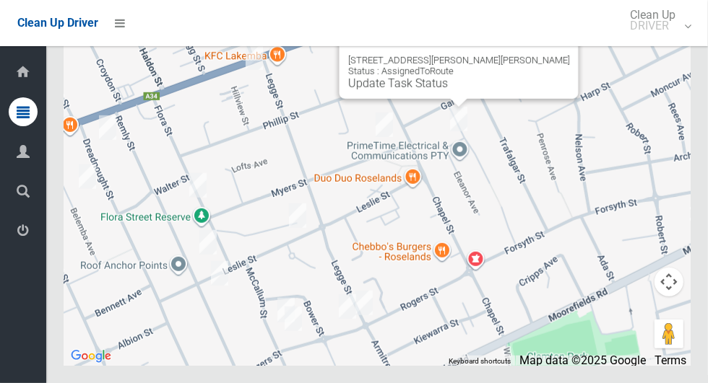
click at [535, 55] on button "Close" at bounding box center [552, 37] width 35 height 35
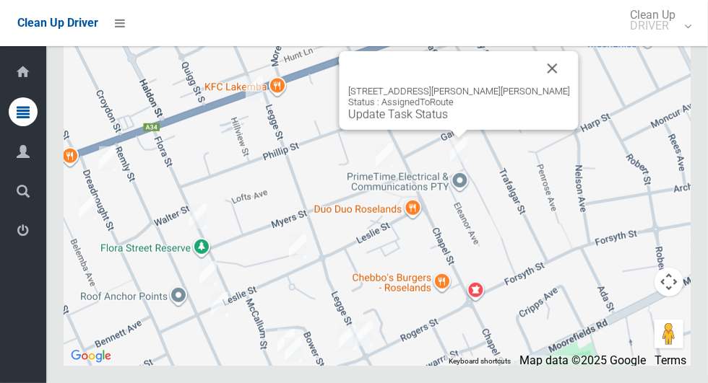
click at [535, 86] on button "Close" at bounding box center [552, 68] width 35 height 35
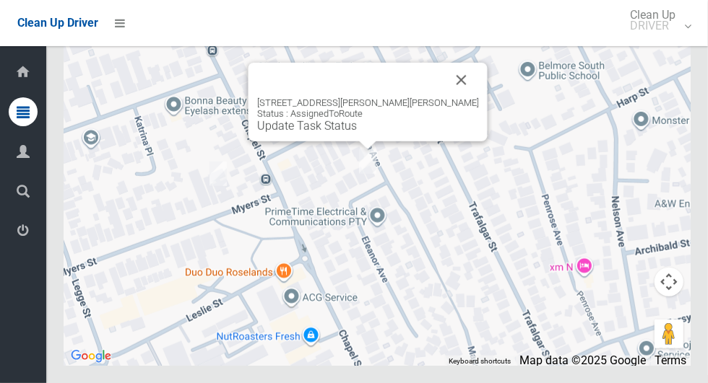
click at [444, 97] on button "Close" at bounding box center [461, 80] width 35 height 35
click at [342, 133] on link "Update Task Status" at bounding box center [307, 126] width 100 height 14
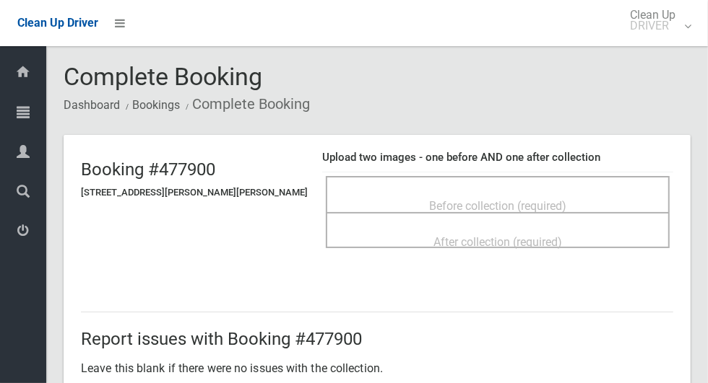
click at [523, 200] on span "Before collection (required)" at bounding box center [497, 206] width 137 height 14
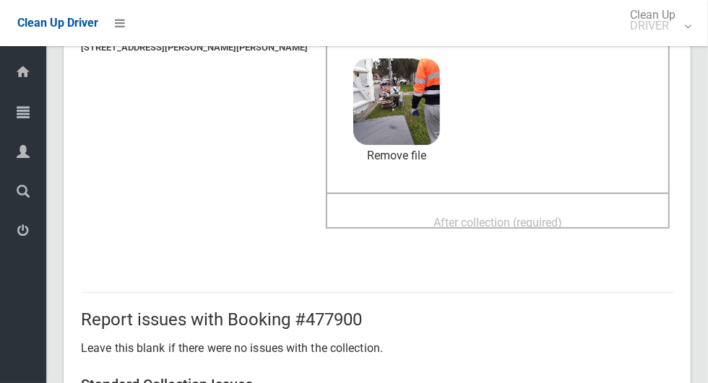
scroll to position [155, 0]
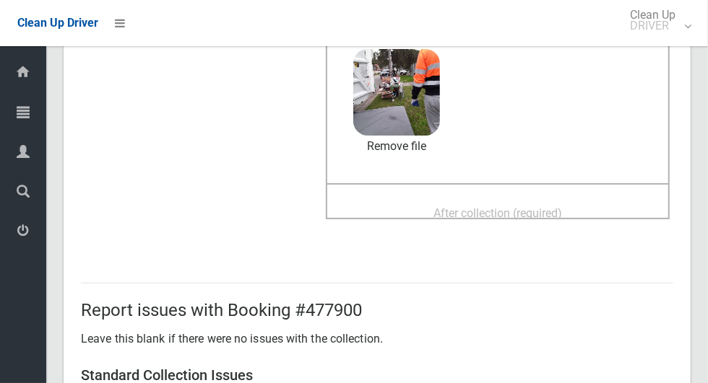
click at [435, 207] on span "After collection (required)" at bounding box center [497, 214] width 129 height 14
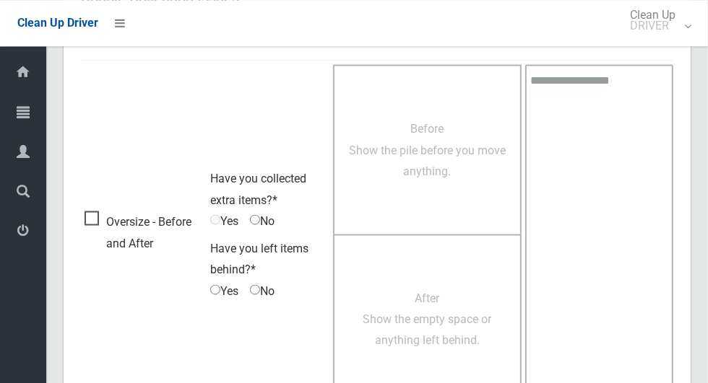
scroll to position [1182, 0]
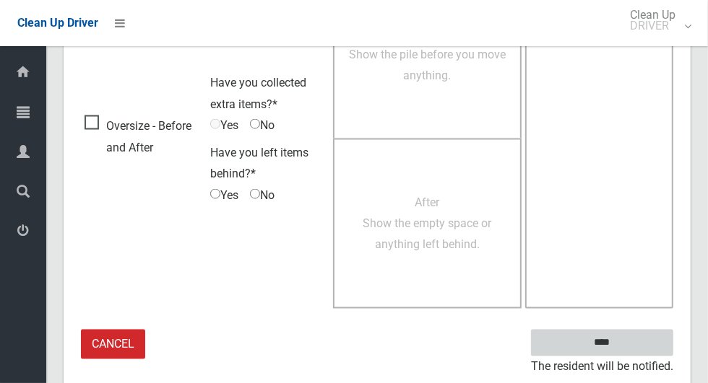
click at [627, 350] on input "****" at bounding box center [602, 343] width 142 height 27
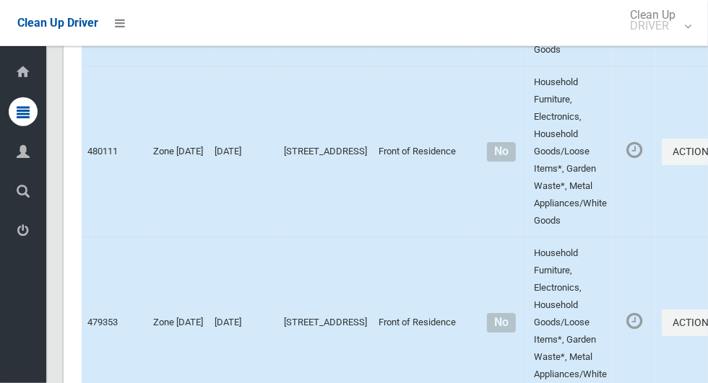
scroll to position [6317, 0]
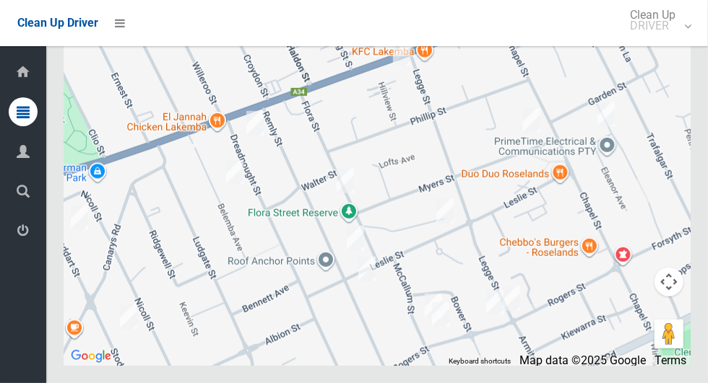
click at [480, 179] on div at bounding box center [377, 185] width 627 height 361
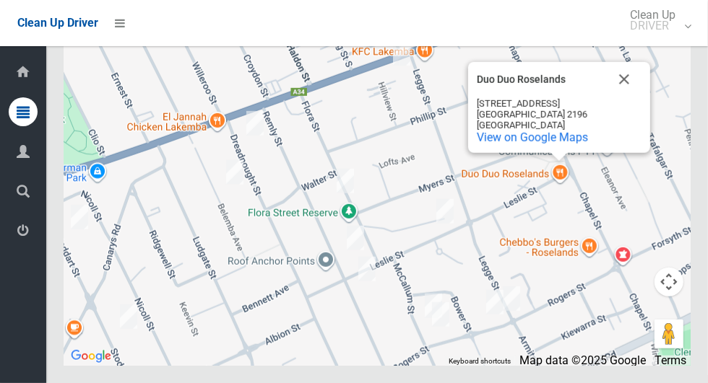
click at [537, 131] on div "Australia" at bounding box center [542, 125] width 130 height 11
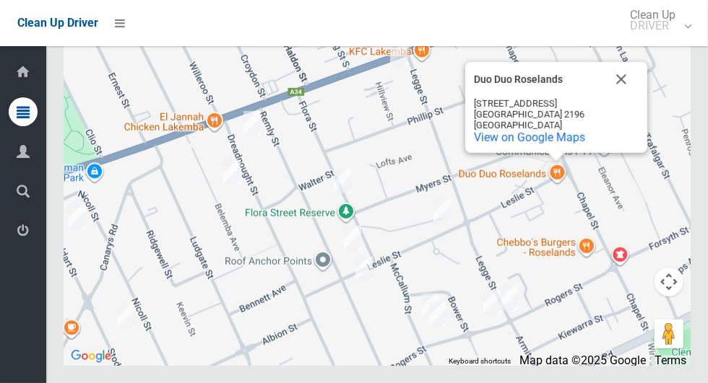
click at [615, 97] on button "Close" at bounding box center [621, 79] width 35 height 35
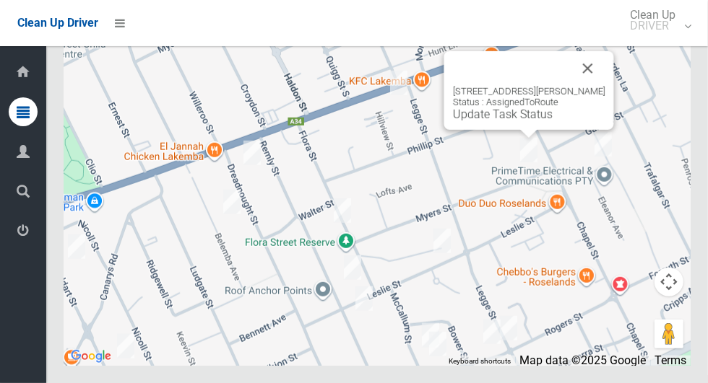
click at [604, 86] on button "Close" at bounding box center [588, 68] width 35 height 35
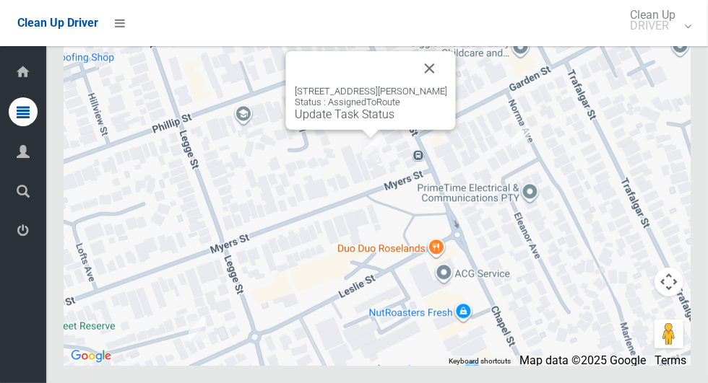
click at [441, 86] on button "Close" at bounding box center [429, 68] width 35 height 35
click at [356, 121] on link "Update Task Status" at bounding box center [345, 115] width 100 height 14
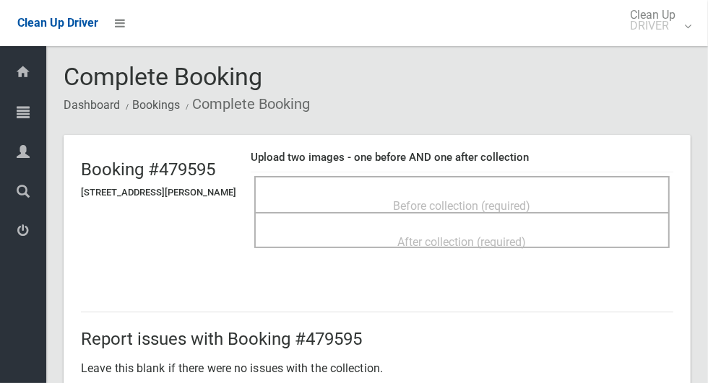
click at [447, 199] on span "Before collection (required)" at bounding box center [462, 206] width 137 height 14
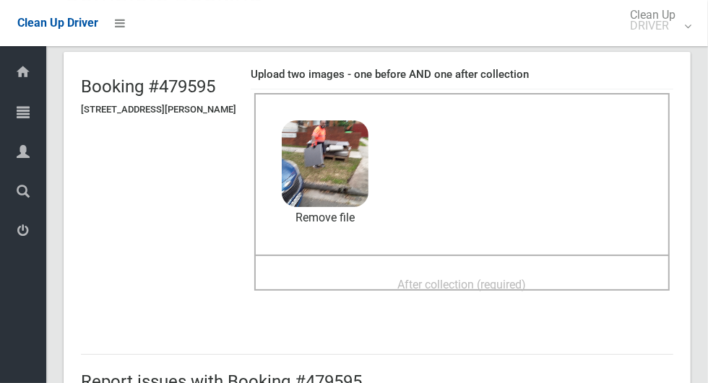
scroll to position [84, 0]
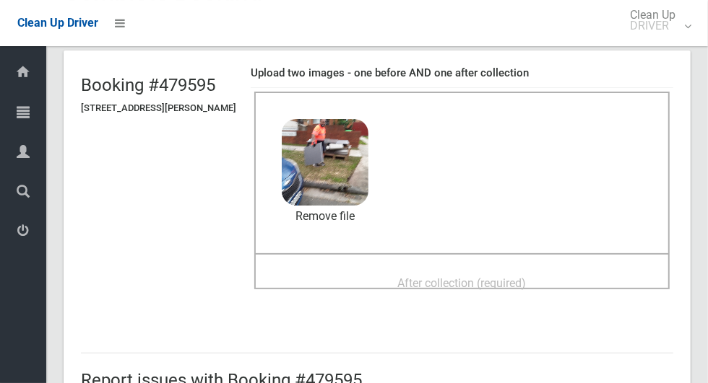
click at [519, 287] on span "After collection (required)" at bounding box center [462, 284] width 129 height 14
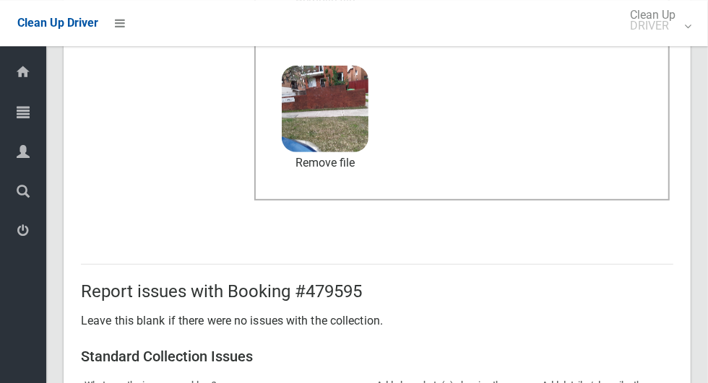
scroll to position [1182, 0]
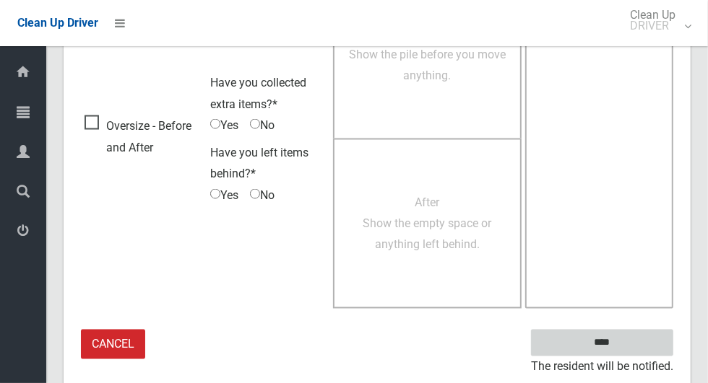
click at [610, 343] on input "****" at bounding box center [602, 343] width 142 height 27
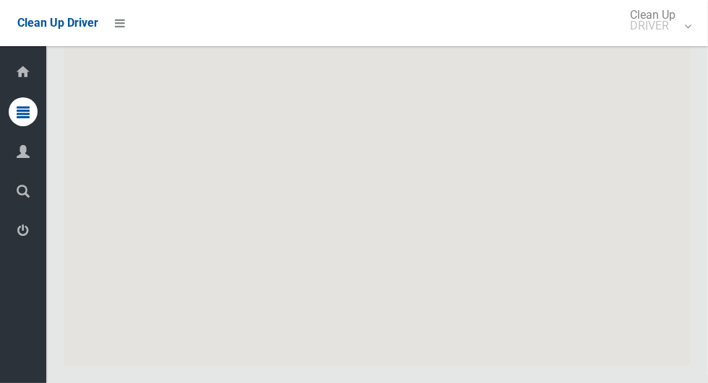
scroll to position [6317, 0]
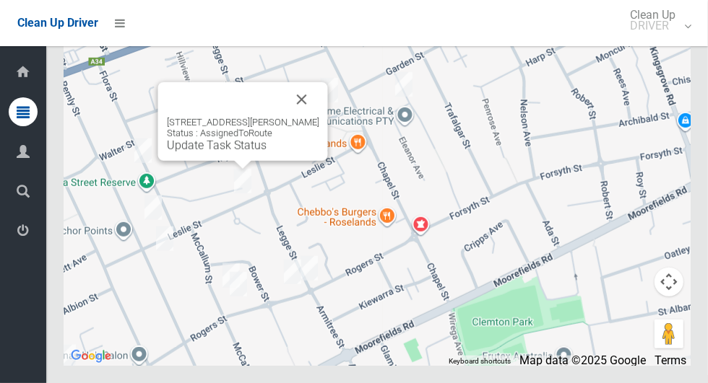
click at [304, 117] on button "Close" at bounding box center [302, 99] width 35 height 35
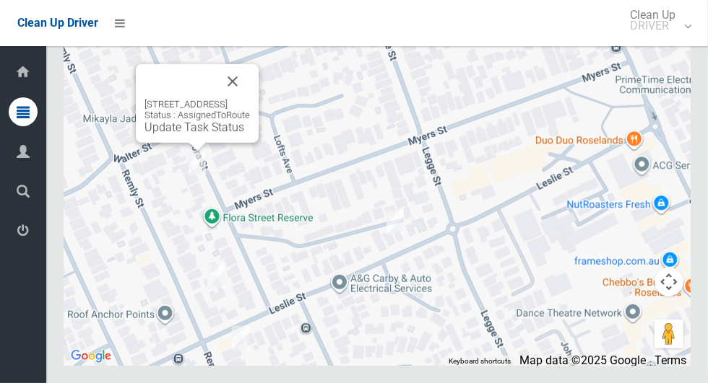
click at [250, 99] on button "Close" at bounding box center [232, 81] width 35 height 35
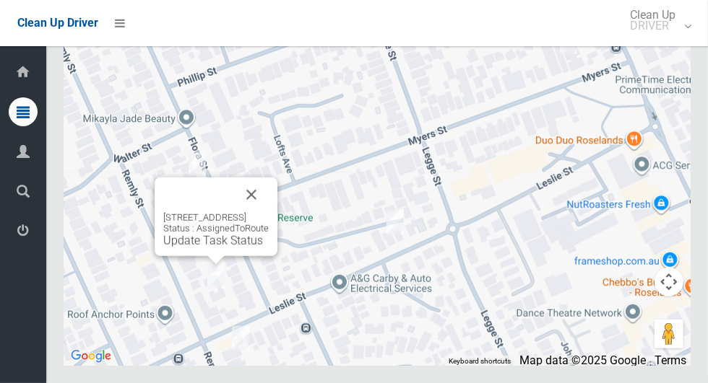
click at [269, 212] on button "Close" at bounding box center [251, 195] width 35 height 35
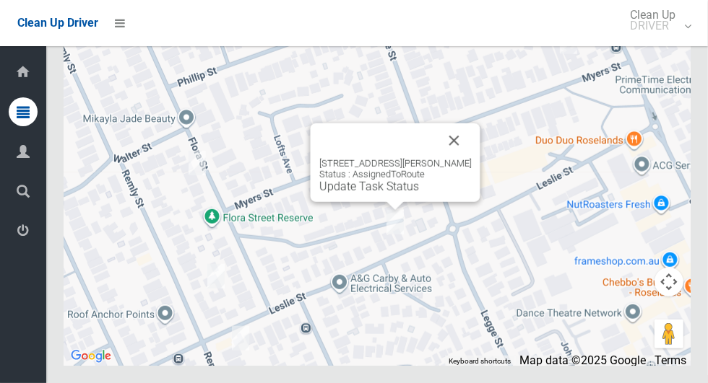
click at [444, 158] on button "Close" at bounding box center [454, 140] width 35 height 35
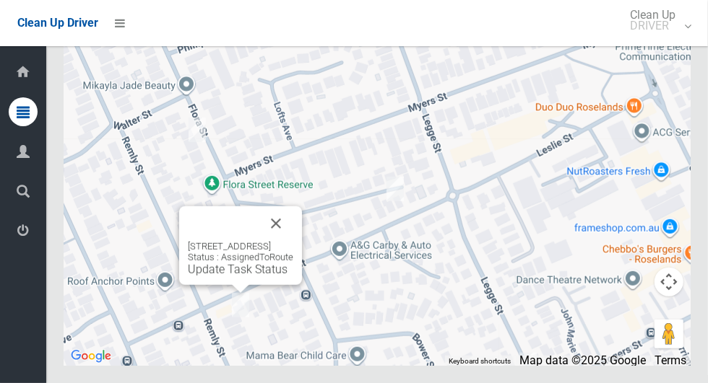
click at [293, 241] on button "Close" at bounding box center [276, 224] width 35 height 35
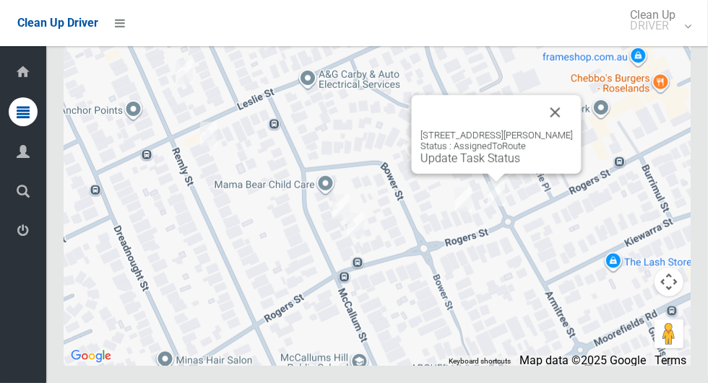
click at [561, 130] on button "Close" at bounding box center [555, 112] width 35 height 35
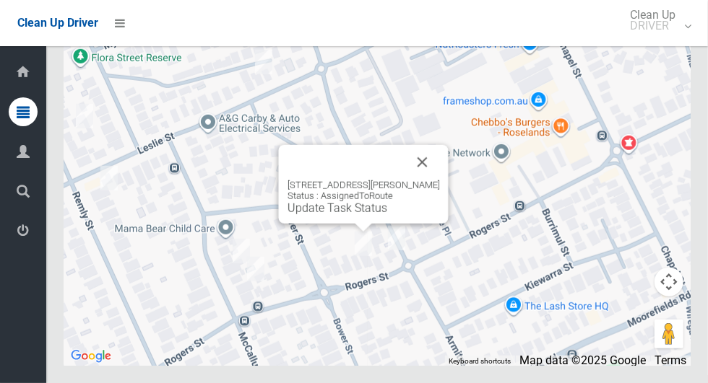
click at [433, 180] on button "Close" at bounding box center [422, 162] width 35 height 35
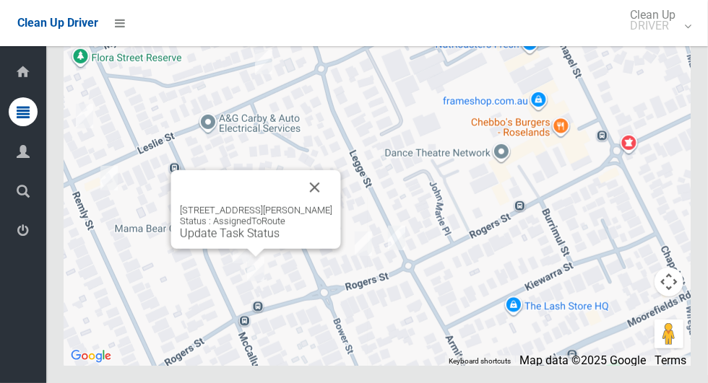
click at [326, 205] on button "Close" at bounding box center [315, 187] width 35 height 35
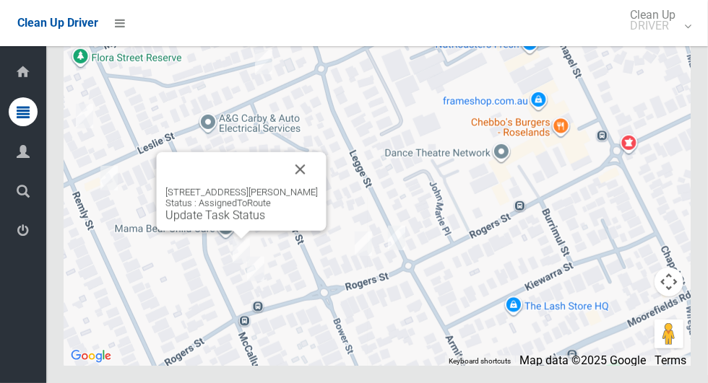
click at [318, 187] on button "Close" at bounding box center [300, 169] width 35 height 35
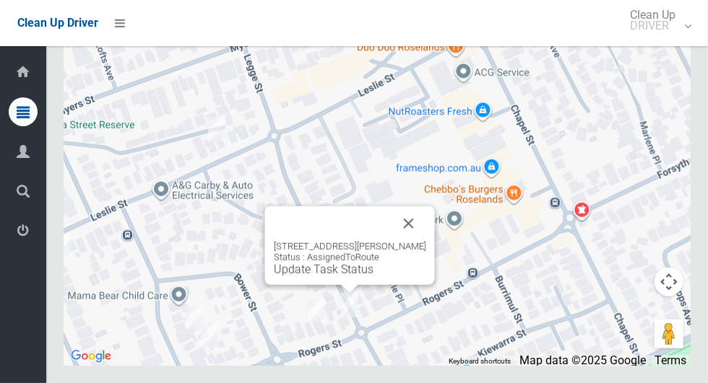
click at [417, 241] on button "Close" at bounding box center [408, 224] width 35 height 35
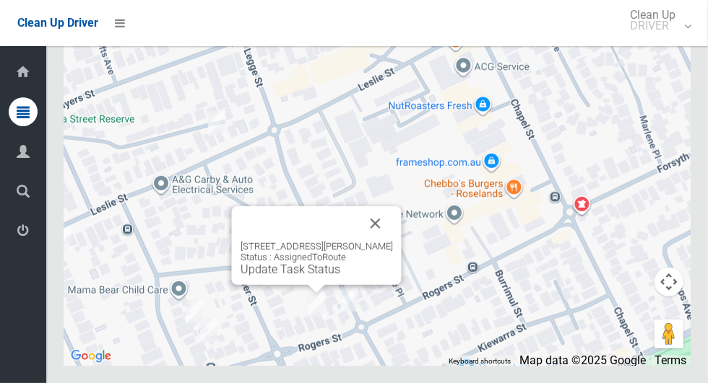
click at [383, 241] on button "Close" at bounding box center [375, 224] width 35 height 35
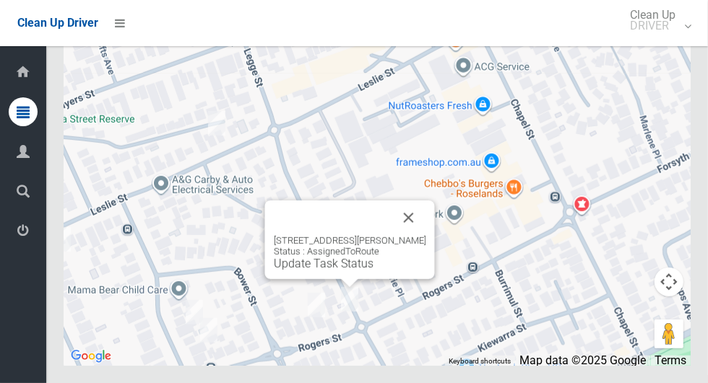
click at [415, 235] on button "Close" at bounding box center [408, 218] width 35 height 35
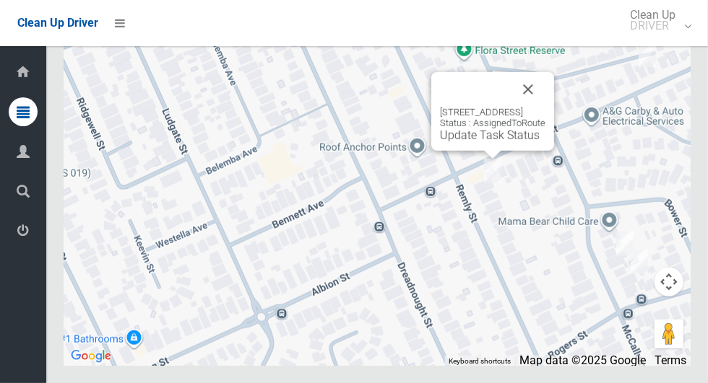
click at [545, 107] on button "Close" at bounding box center [528, 89] width 35 height 35
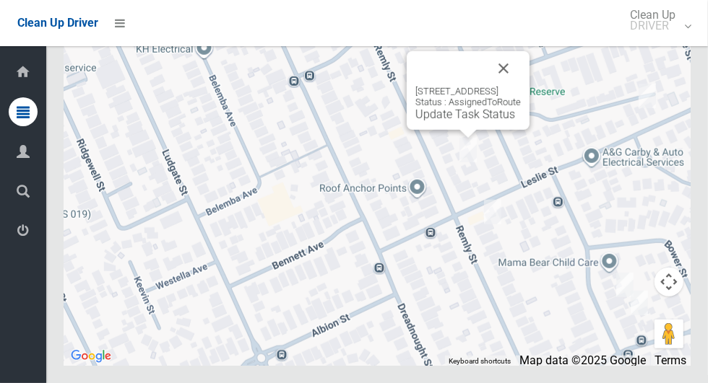
click at [521, 86] on button "Close" at bounding box center [503, 68] width 35 height 35
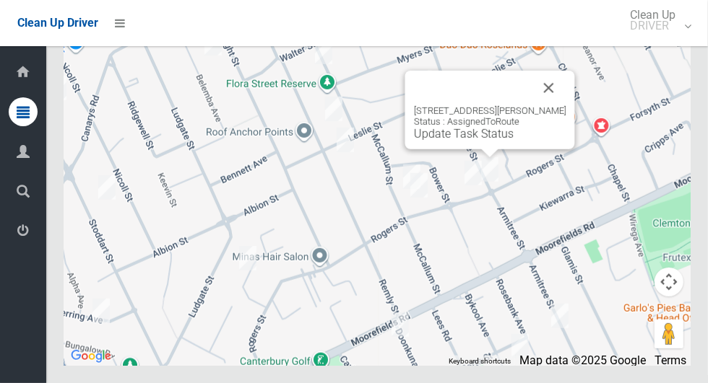
click at [556, 105] on button "Close" at bounding box center [549, 88] width 35 height 35
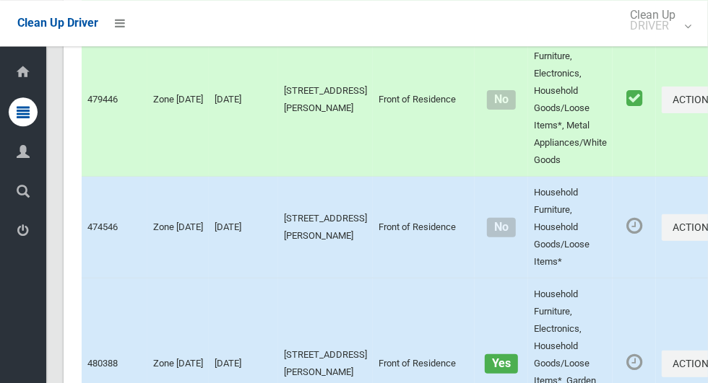
scroll to position [3035, 0]
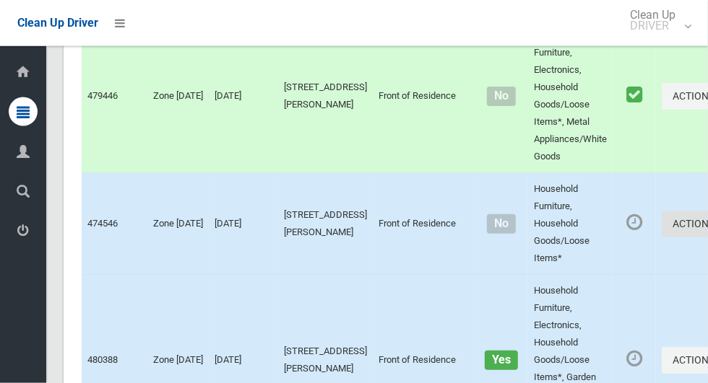
click at [707, 229] on icon "button" at bounding box center [717, 224] width 6 height 10
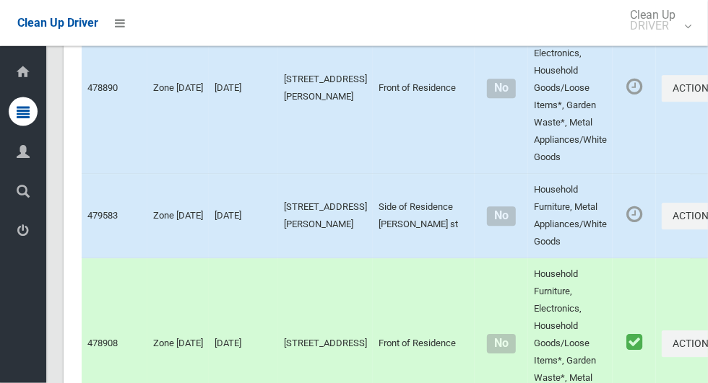
scroll to position [2154, 0]
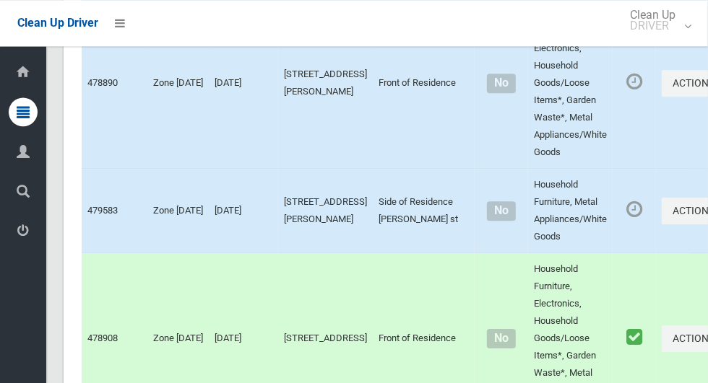
click at [646, 283] on div at bounding box center [354, 191] width 708 height 383
click at [707, 216] on icon "button" at bounding box center [717, 211] width 6 height 10
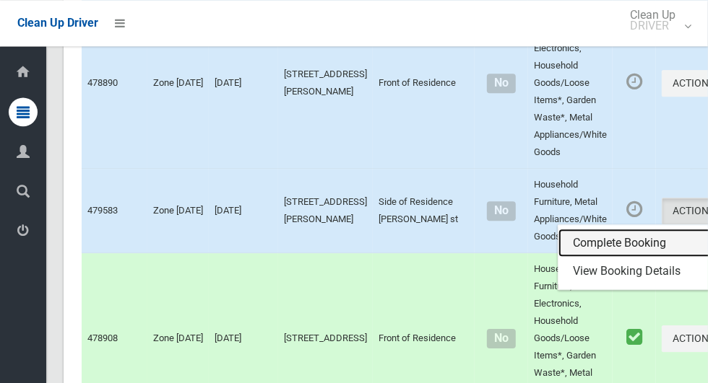
click at [589, 258] on link "Complete Booking" at bounding box center [644, 243] width 172 height 29
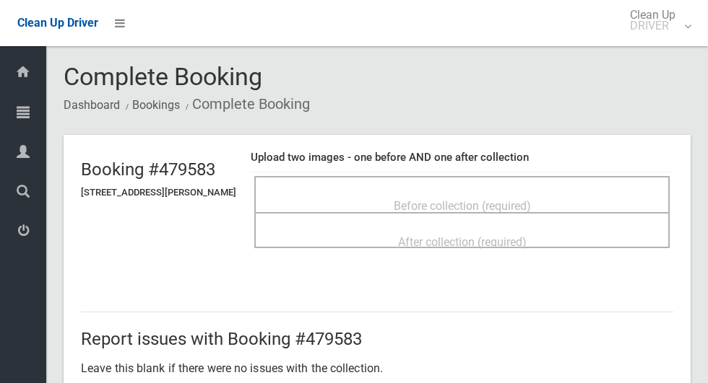
click at [471, 199] on span "Before collection (required)" at bounding box center [462, 206] width 137 height 14
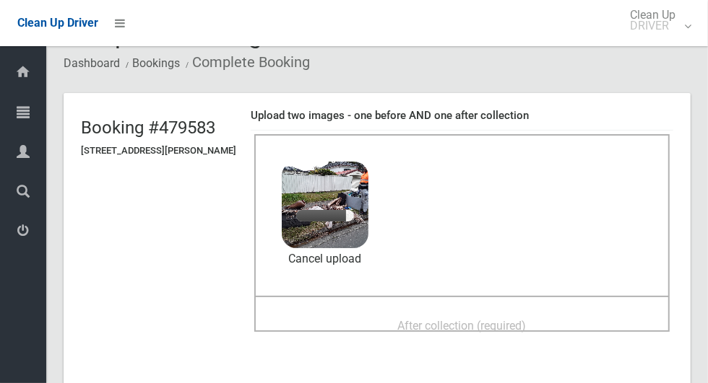
scroll to position [43, 0]
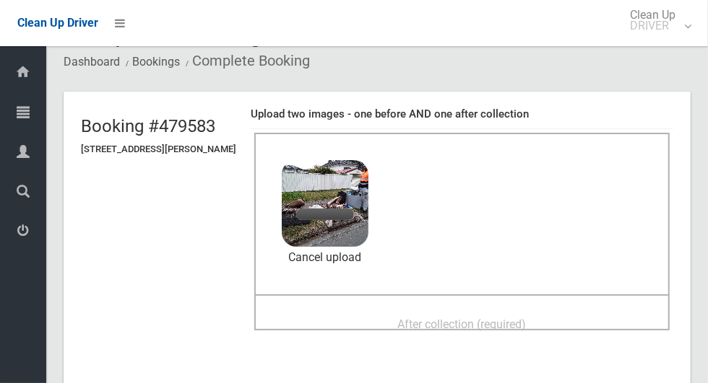
click at [474, 318] on span "After collection (required)" at bounding box center [462, 325] width 129 height 14
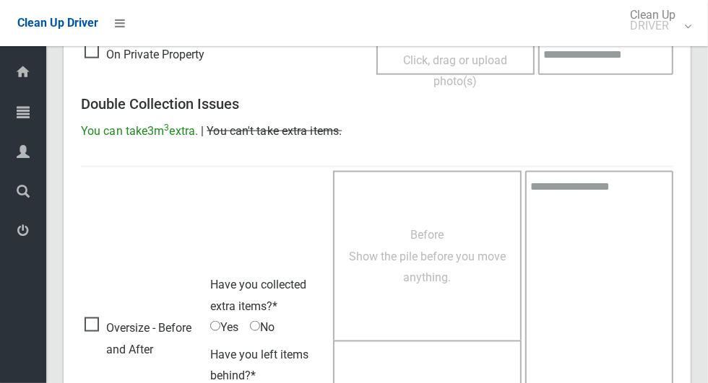
scroll to position [1182, 0]
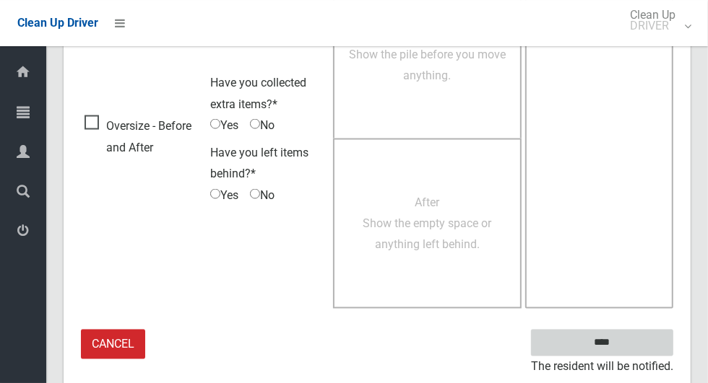
click at [630, 337] on input "****" at bounding box center [602, 343] width 142 height 27
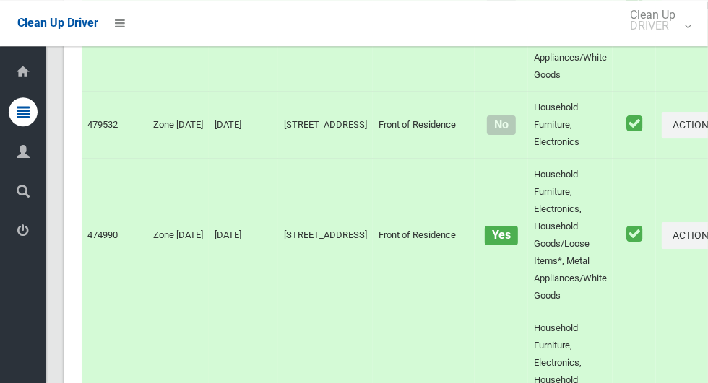
scroll to position [6317, 0]
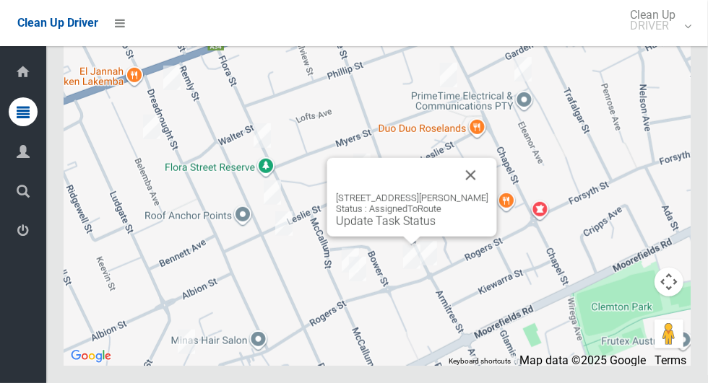
click at [481, 193] on button "Close" at bounding box center [471, 175] width 35 height 35
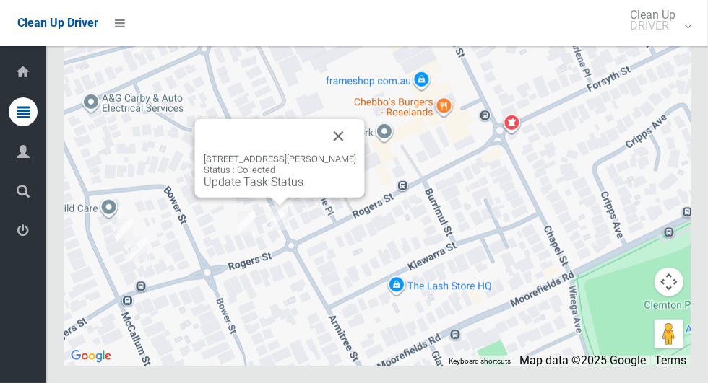
click at [353, 154] on button "Close" at bounding box center [338, 136] width 35 height 35
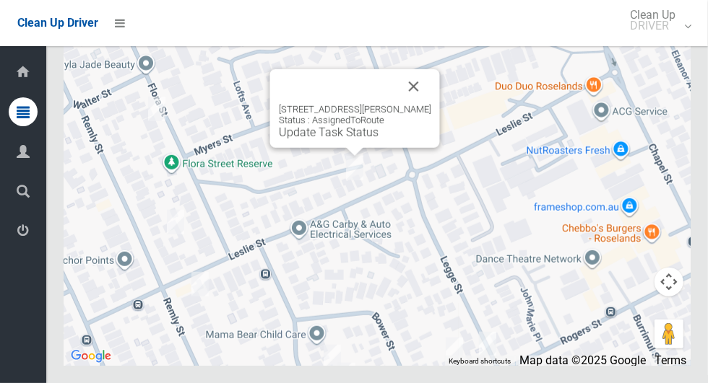
click at [420, 104] on button "Close" at bounding box center [413, 86] width 35 height 35
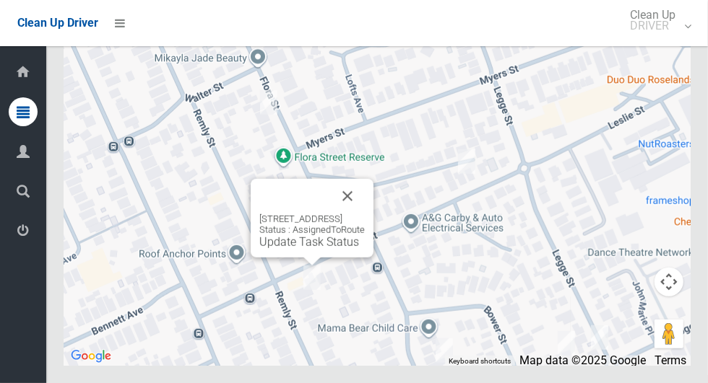
click at [365, 214] on button "Close" at bounding box center [347, 196] width 35 height 35
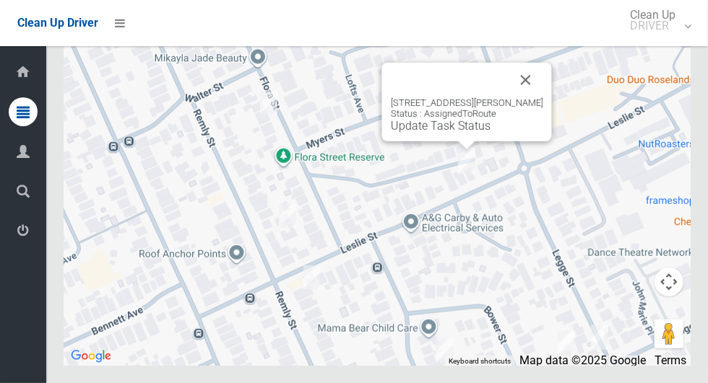
click at [457, 133] on link "Update Task Status" at bounding box center [441, 126] width 100 height 14
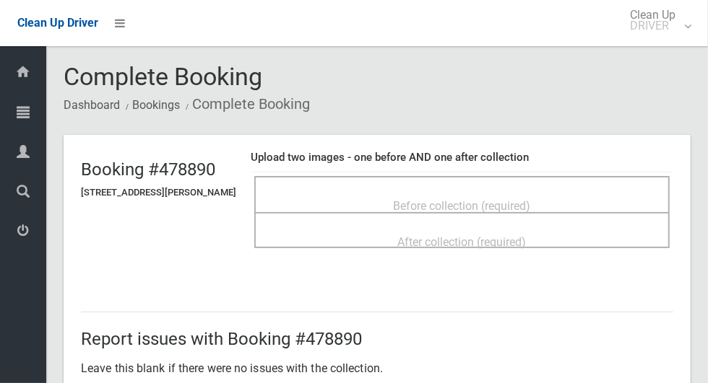
click at [575, 195] on div "Before collection (required)" at bounding box center [461, 205] width 383 height 27
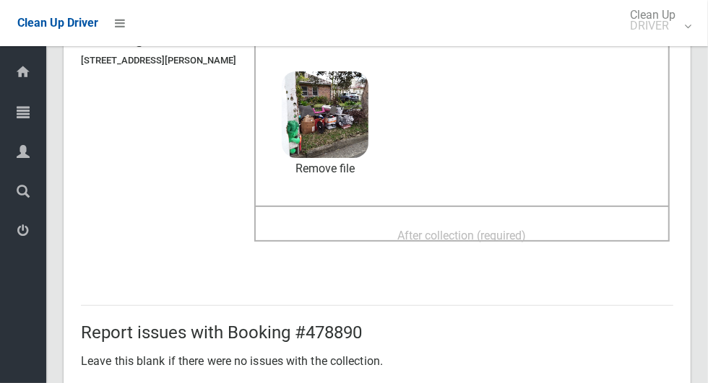
scroll to position [136, 0]
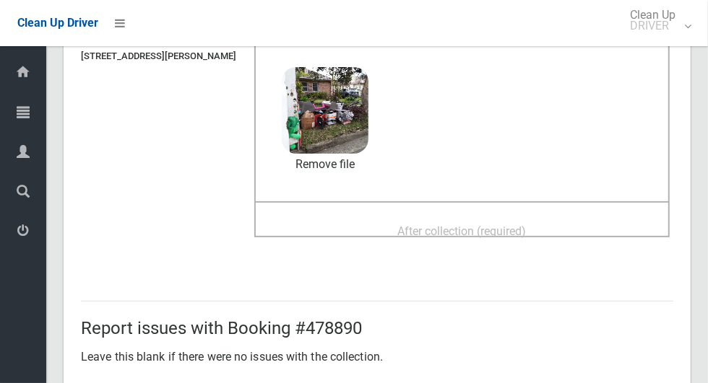
click at [525, 225] on span "After collection (required)" at bounding box center [462, 232] width 129 height 14
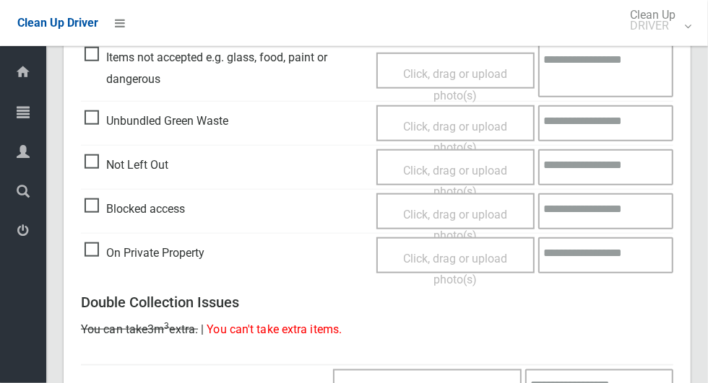
scroll to position [1182, 0]
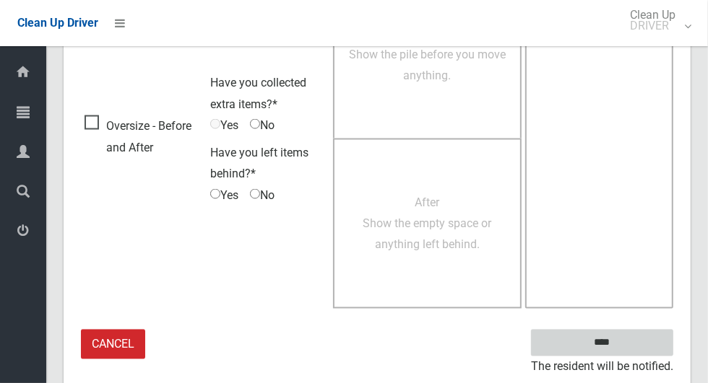
click at [637, 344] on input "****" at bounding box center [602, 343] width 142 height 27
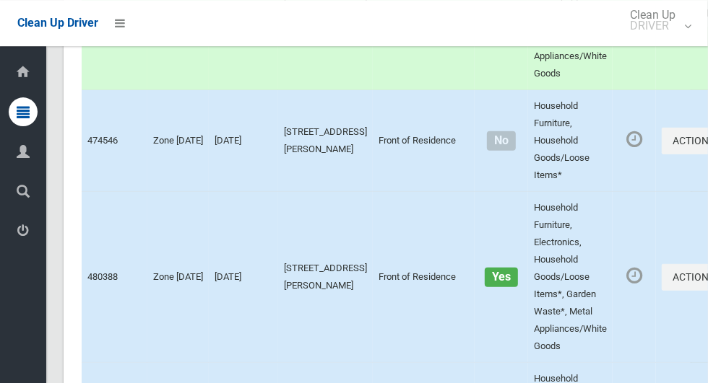
scroll to position [6317, 0]
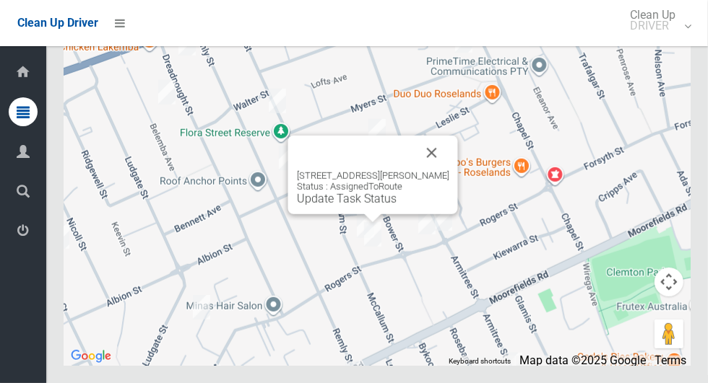
click at [446, 170] on button "Close" at bounding box center [432, 153] width 35 height 35
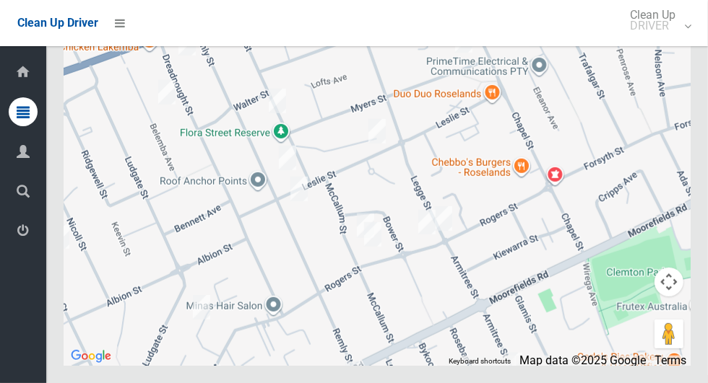
click at [450, 188] on div at bounding box center [377, 185] width 627 height 361
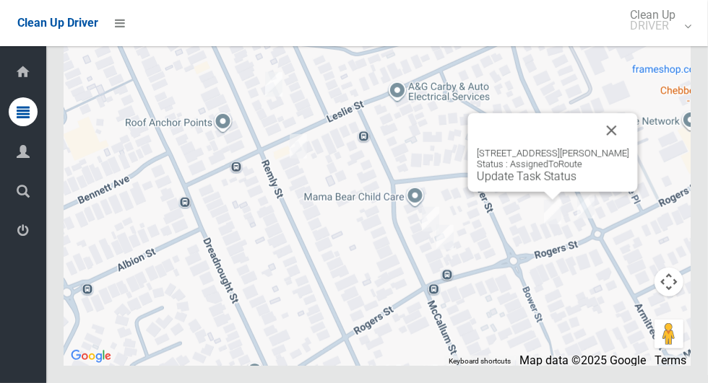
click at [625, 148] on button "Close" at bounding box center [611, 130] width 35 height 35
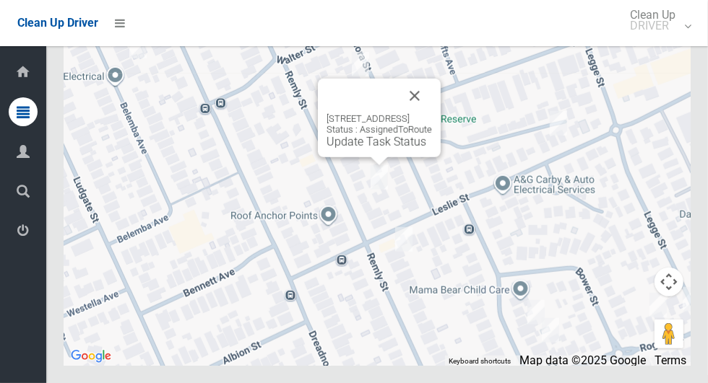
click at [432, 113] on button "Close" at bounding box center [414, 96] width 35 height 35
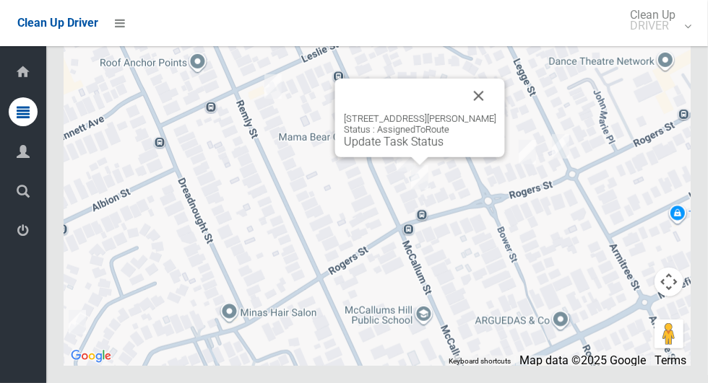
click at [491, 113] on button "Close" at bounding box center [478, 96] width 35 height 35
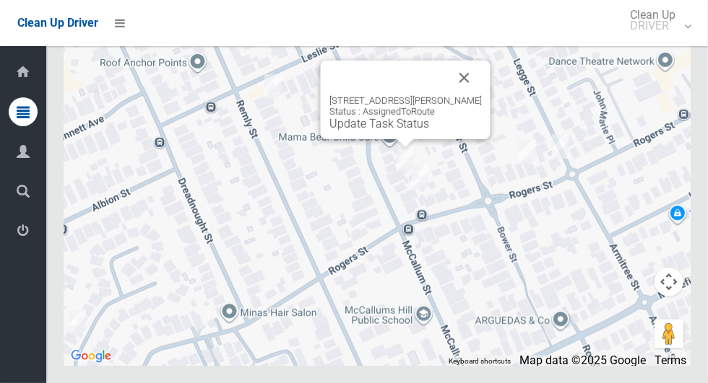
click at [376, 131] on link "Update Task Status" at bounding box center [379, 124] width 100 height 14
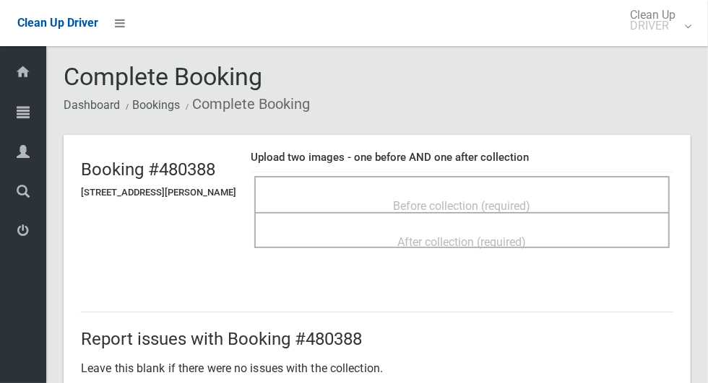
click at [531, 201] on span "Before collection (required)" at bounding box center [462, 206] width 137 height 14
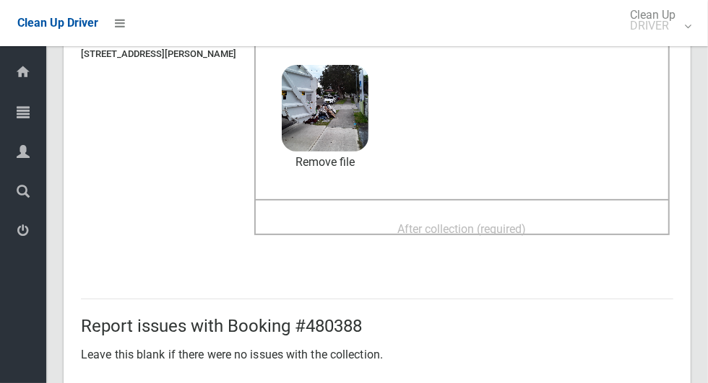
scroll to position [138, 0]
click at [526, 225] on span "After collection (required)" at bounding box center [462, 230] width 129 height 14
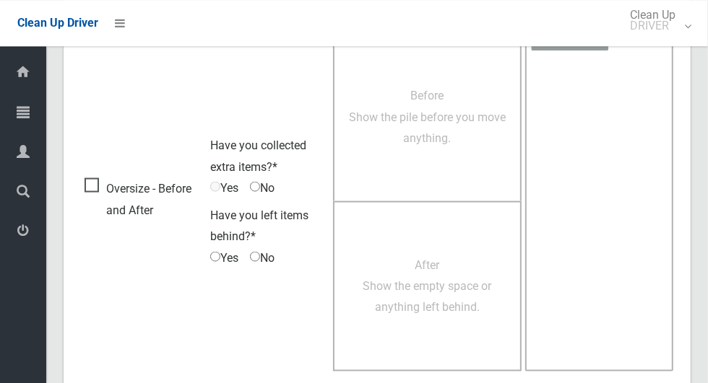
scroll to position [1182, 0]
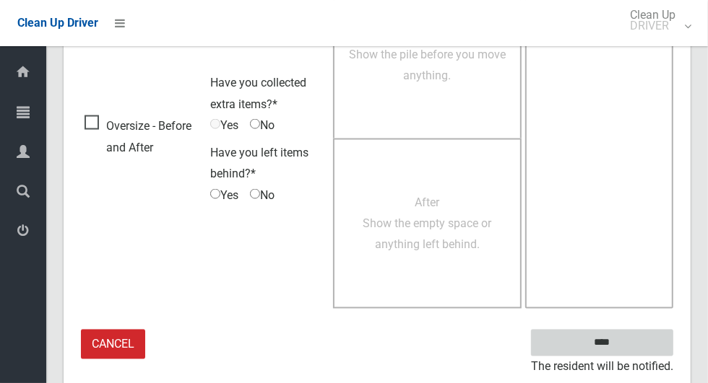
click at [627, 351] on input "****" at bounding box center [602, 343] width 142 height 27
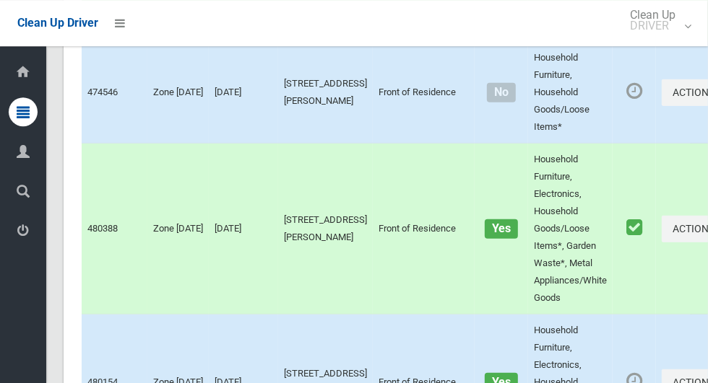
scroll to position [6317, 0]
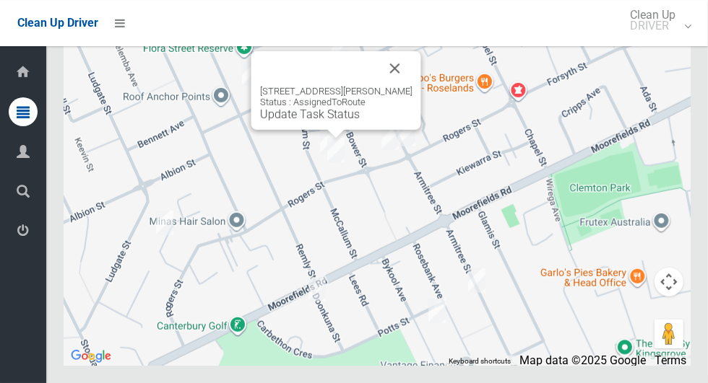
click at [330, 121] on link "Update Task Status" at bounding box center [310, 115] width 100 height 14
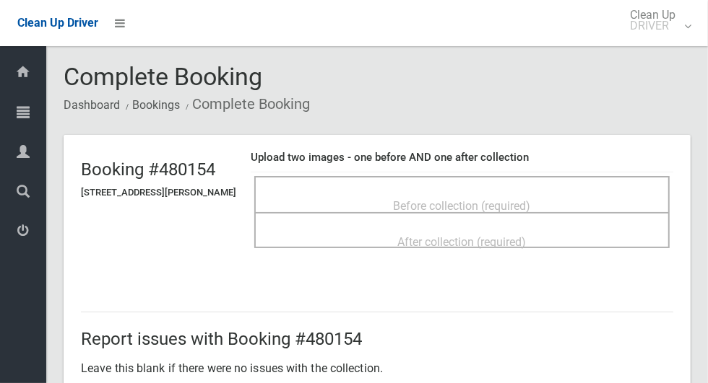
click at [524, 199] on span "Before collection (required)" at bounding box center [462, 206] width 137 height 14
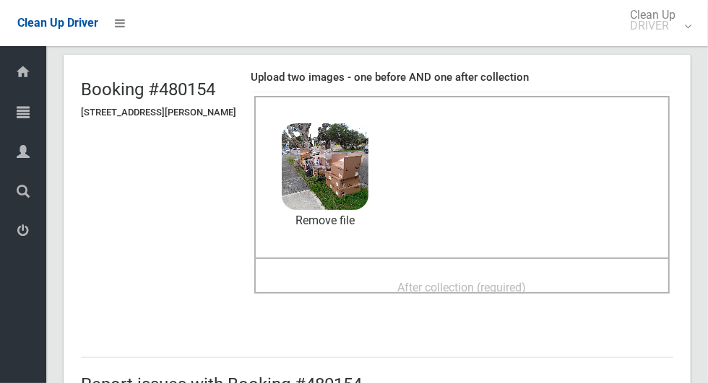
scroll to position [97, 0]
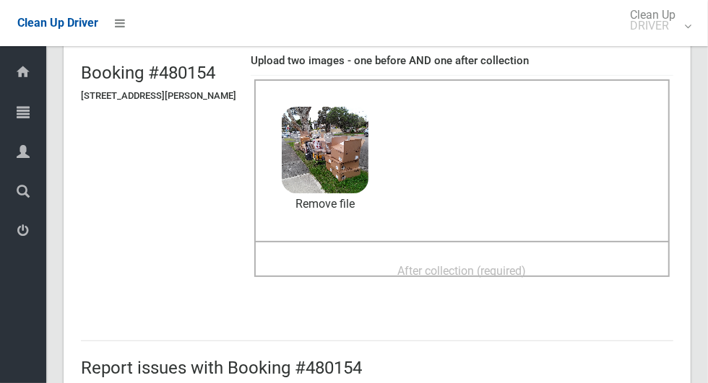
click at [526, 264] on span "After collection (required)" at bounding box center [462, 271] width 129 height 14
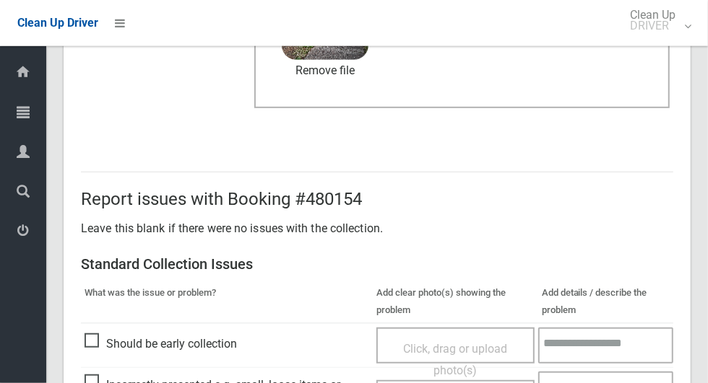
scroll to position [1182, 0]
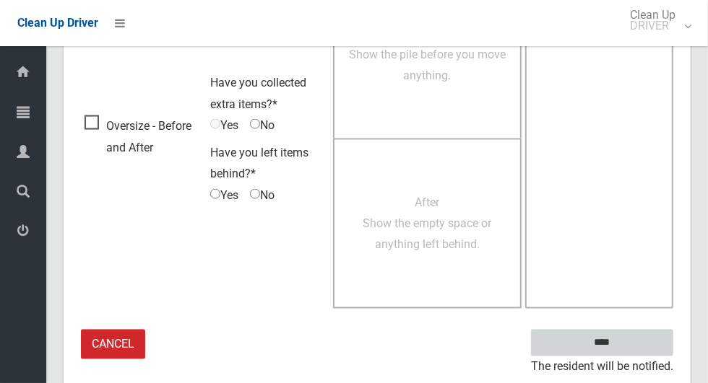
click at [605, 343] on input "****" at bounding box center [602, 343] width 142 height 27
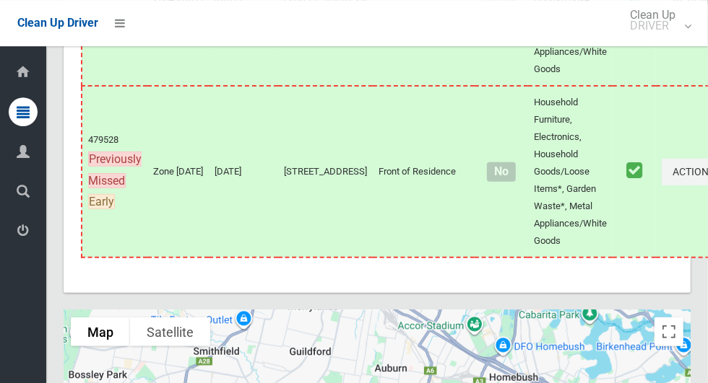
scroll to position [6317, 0]
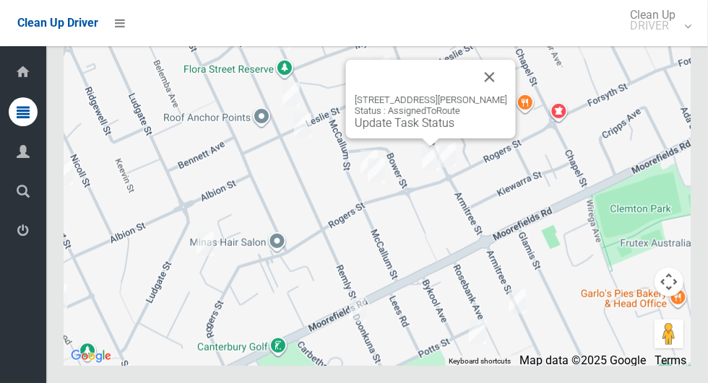
click at [415, 130] on link "Update Task Status" at bounding box center [405, 123] width 100 height 14
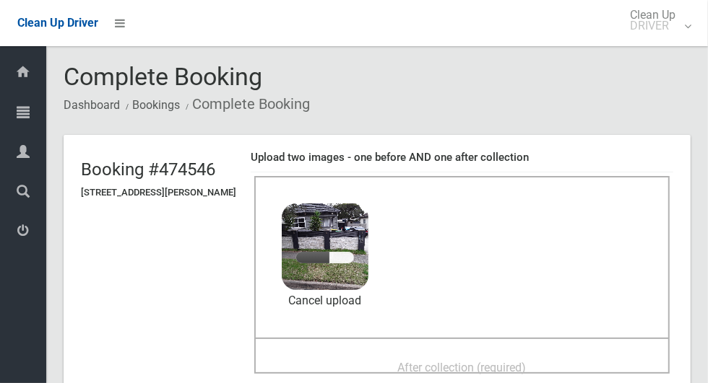
scroll to position [90, 0]
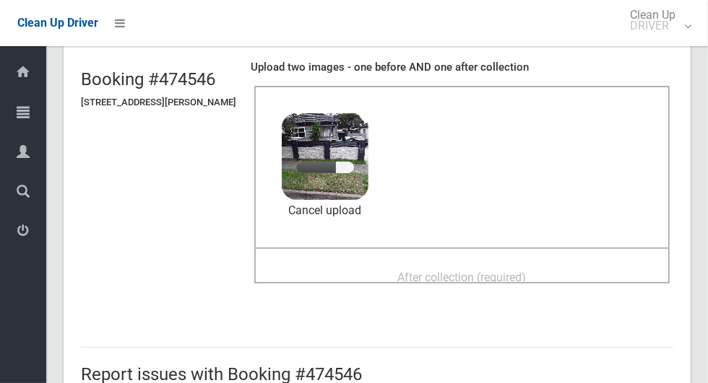
click at [526, 272] on span "After collection (required)" at bounding box center [462, 278] width 129 height 14
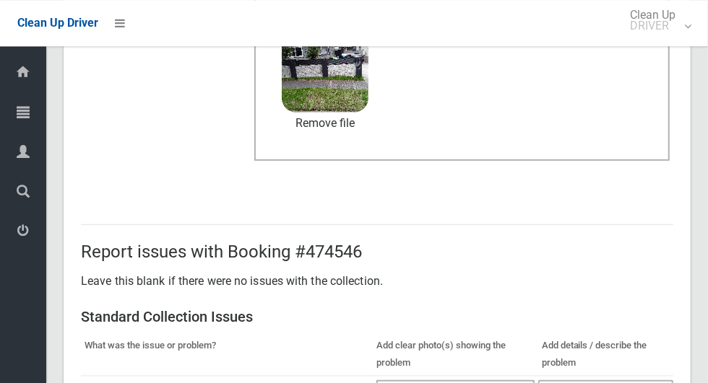
scroll to position [1182, 0]
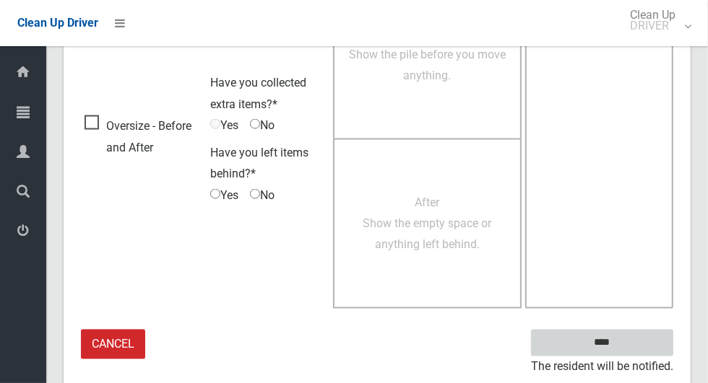
click at [627, 348] on input "****" at bounding box center [602, 343] width 142 height 27
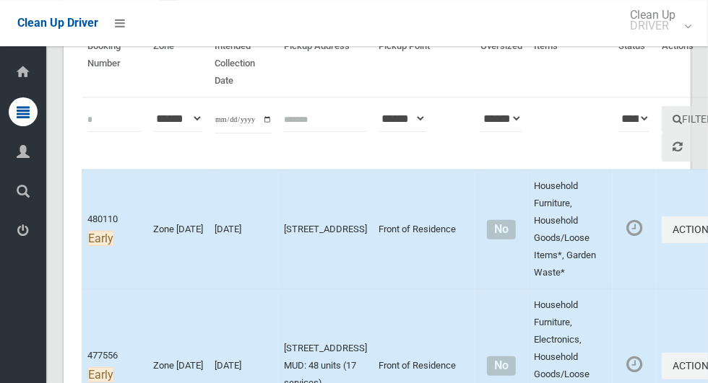
scroll to position [152, 0]
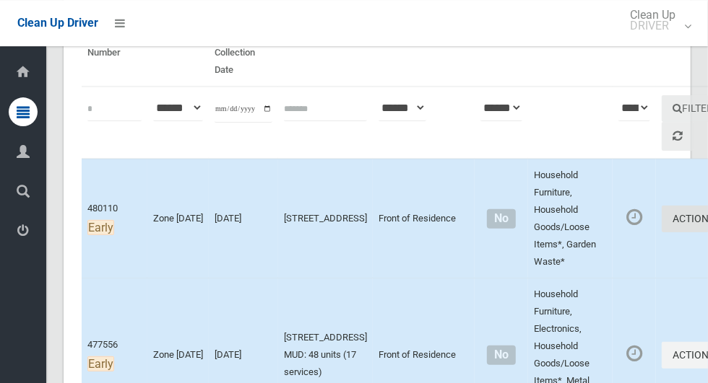
click at [707, 224] on icon "button" at bounding box center [717, 219] width 6 height 10
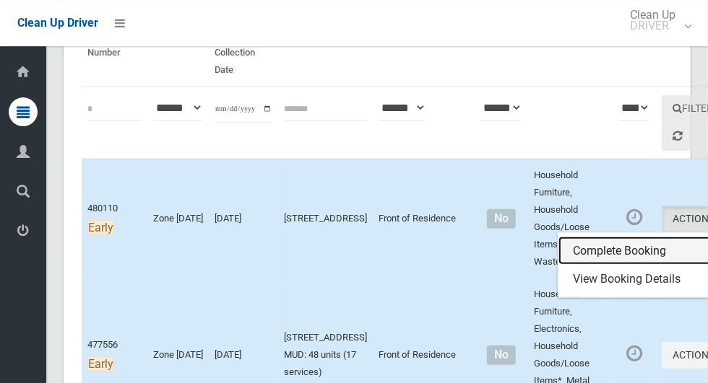
click at [582, 247] on link "Complete Booking" at bounding box center [644, 251] width 172 height 29
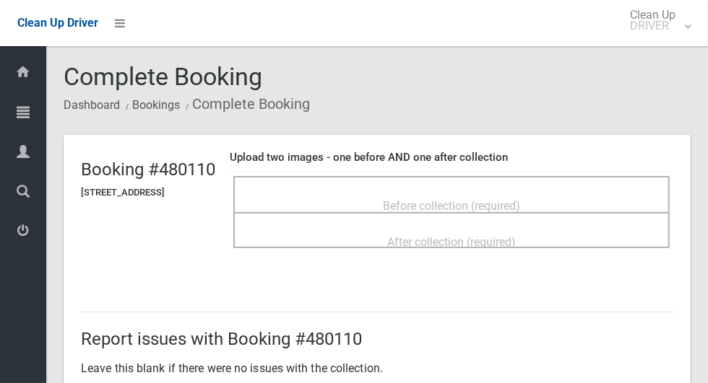
click at [571, 201] on div "Before collection (required)" at bounding box center [451, 205] width 404 height 27
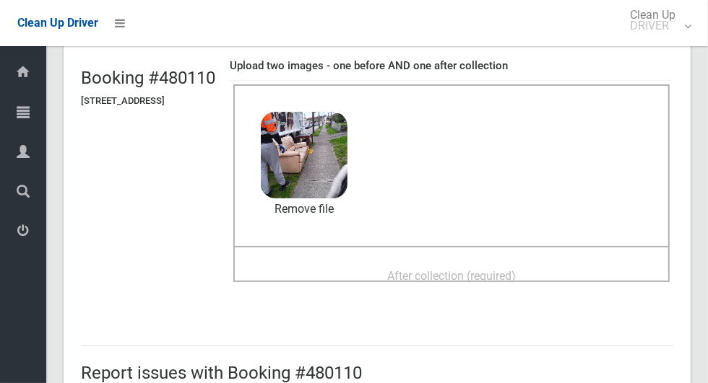
scroll to position [90, 0]
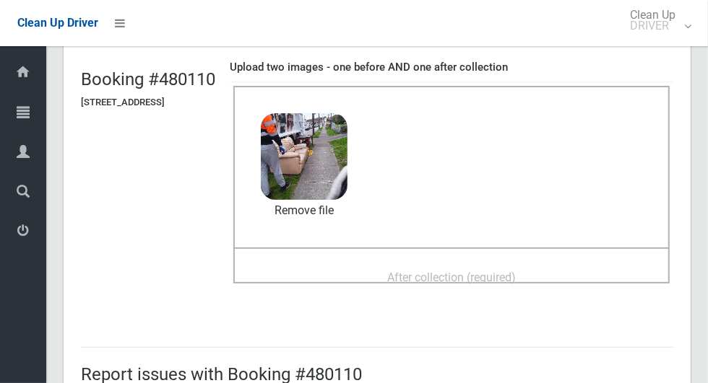
click at [516, 271] on span "After collection (required)" at bounding box center [451, 278] width 129 height 14
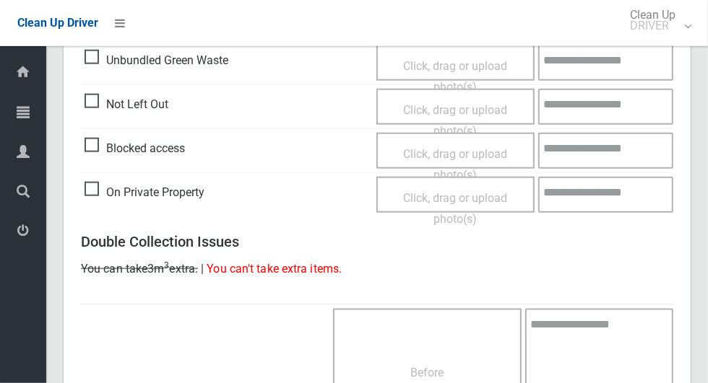
scroll to position [1182, 0]
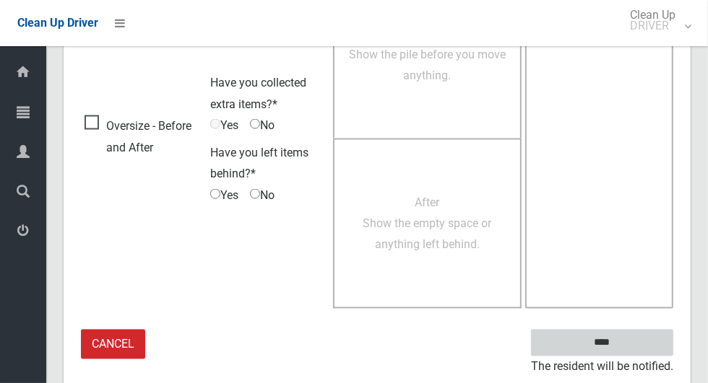
click at [627, 348] on input "****" at bounding box center [602, 343] width 142 height 27
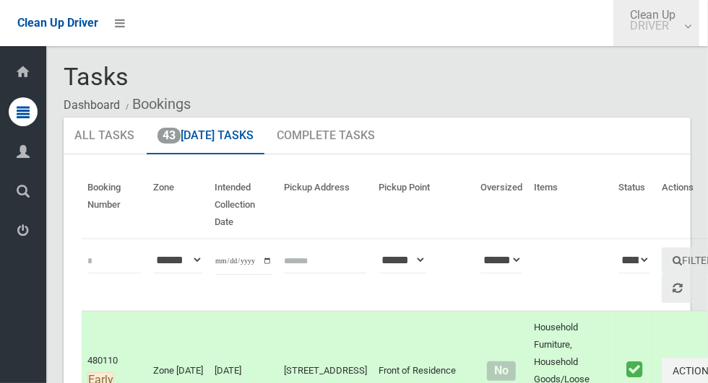
click at [689, 32] on link "Clean Up DRIVER" at bounding box center [656, 23] width 86 height 46
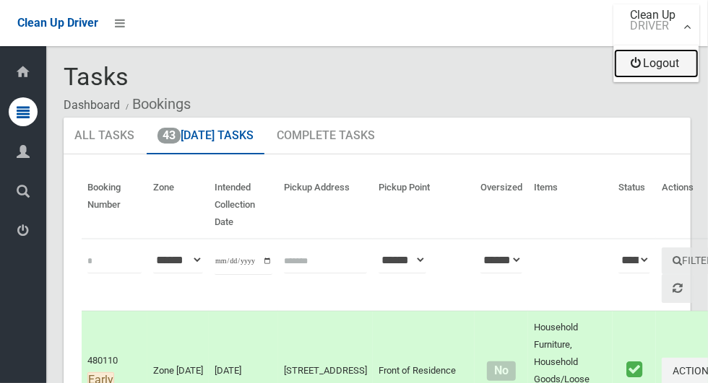
click at [672, 65] on link "Logout" at bounding box center [656, 63] width 84 height 29
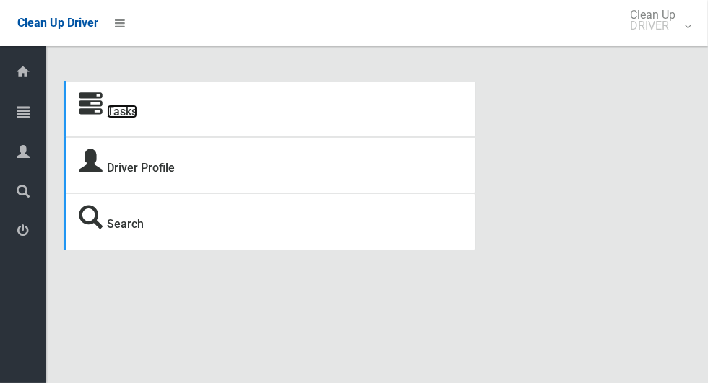
click at [131, 108] on link "Tasks" at bounding box center [122, 112] width 30 height 14
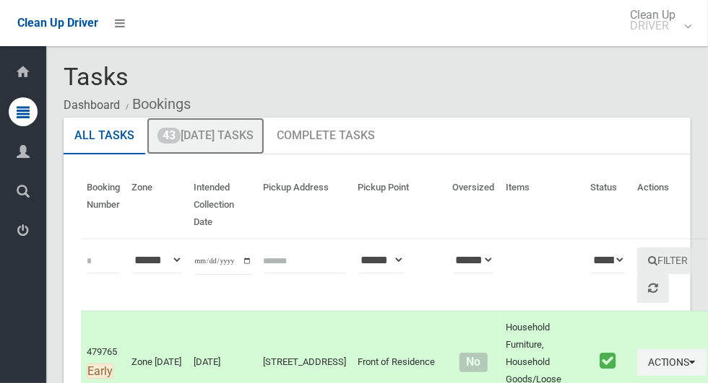
click at [250, 141] on link "43 Today's Tasks" at bounding box center [206, 137] width 118 height 38
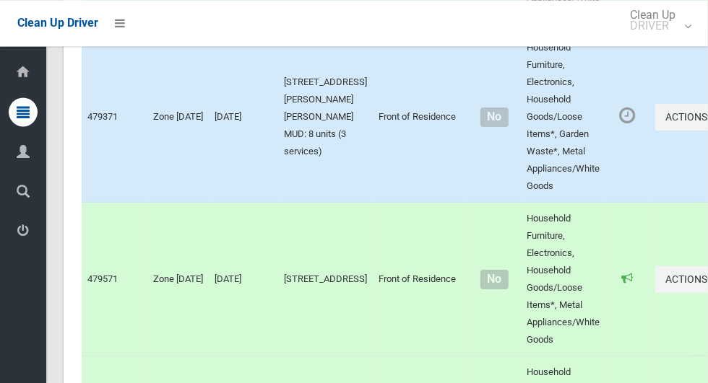
scroll to position [2815, 0]
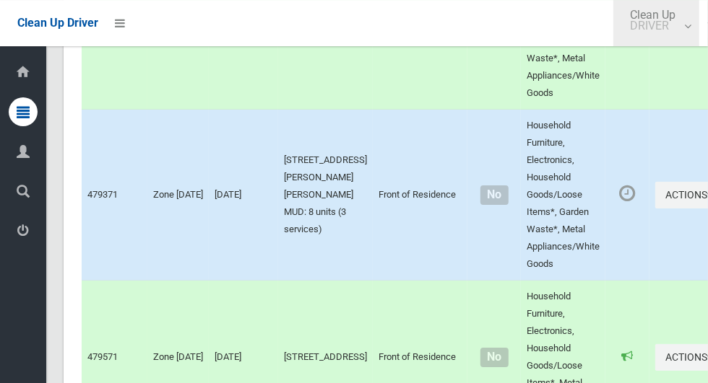
click at [699, 34] on link "Clean Up DRIVER" at bounding box center [656, 23] width 86 height 46
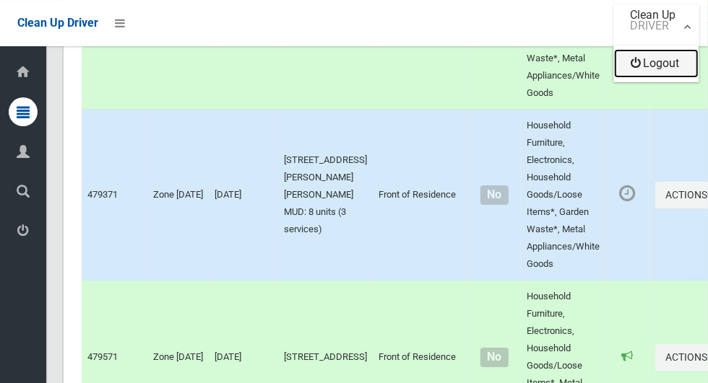
click at [675, 67] on link "Logout" at bounding box center [656, 63] width 84 height 29
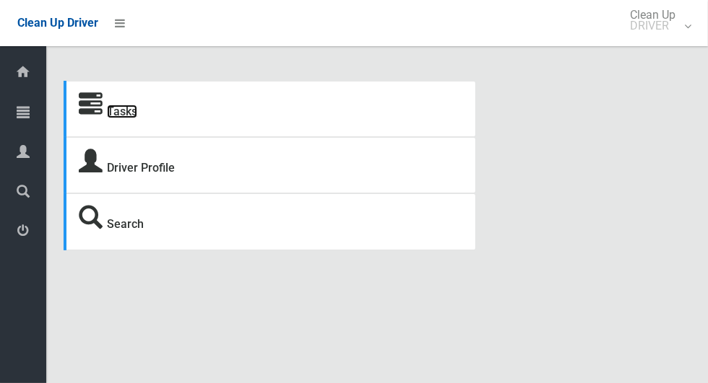
click at [108, 109] on link "Tasks" at bounding box center [122, 112] width 30 height 14
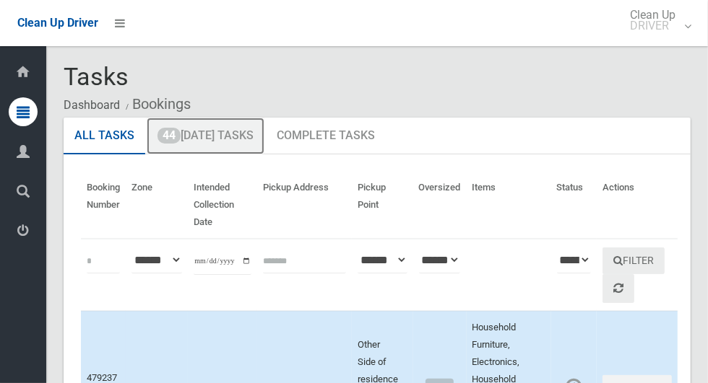
click at [191, 143] on link "44 Today's Tasks" at bounding box center [206, 137] width 118 height 38
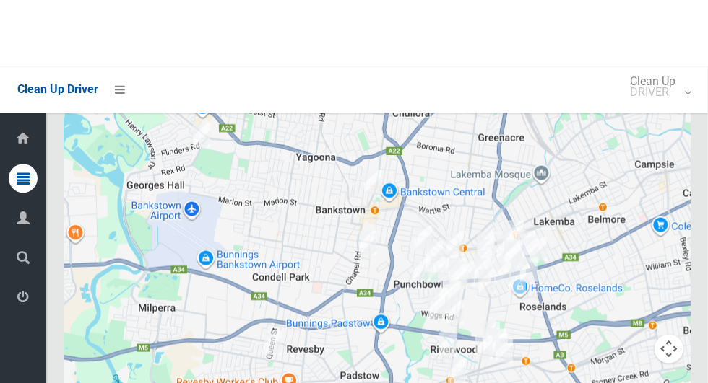
scroll to position [7494, 0]
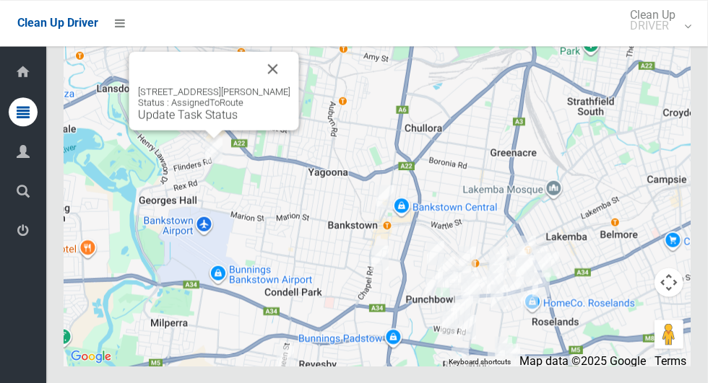
click at [290, 86] on button "Close" at bounding box center [273, 68] width 35 height 35
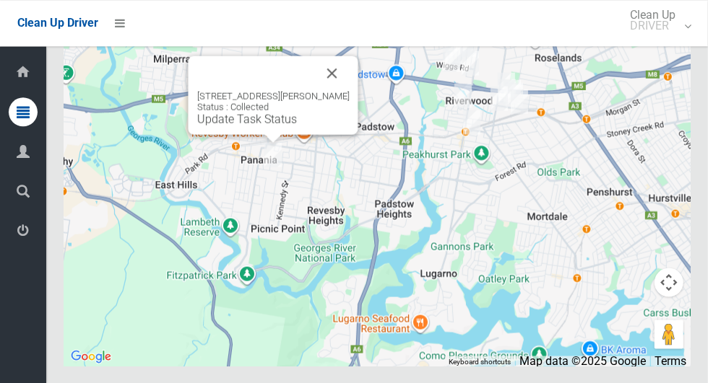
click at [350, 90] on button "Close" at bounding box center [332, 73] width 35 height 35
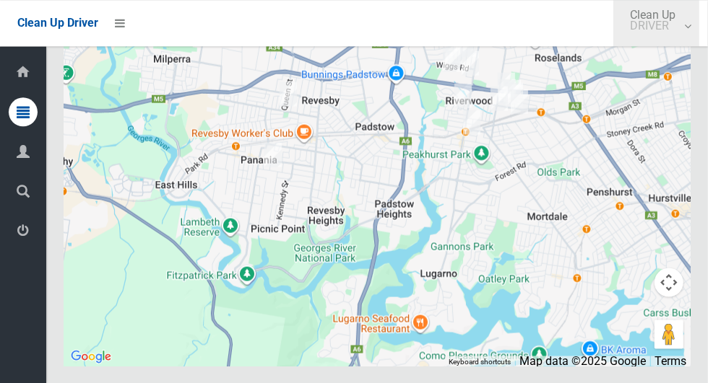
click at [699, 33] on link "Clean Up DRIVER" at bounding box center [656, 23] width 86 height 46
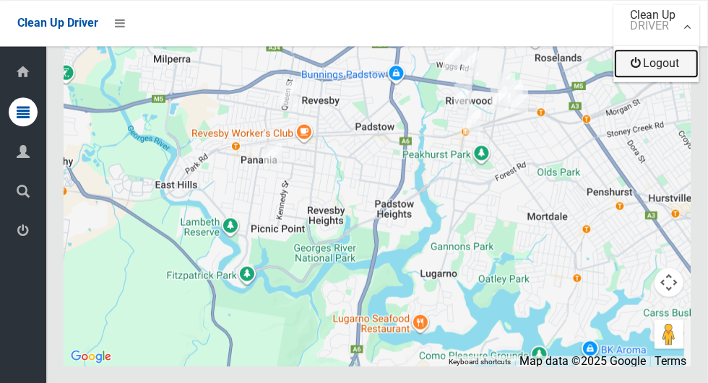
click at [683, 71] on link "Logout" at bounding box center [656, 63] width 84 height 29
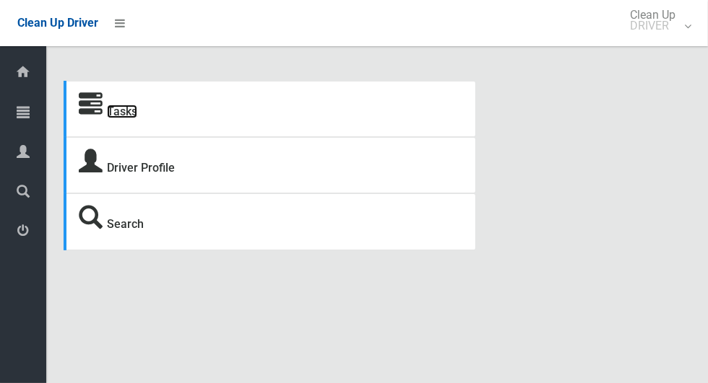
click at [112, 118] on link "Tasks" at bounding box center [122, 112] width 30 height 14
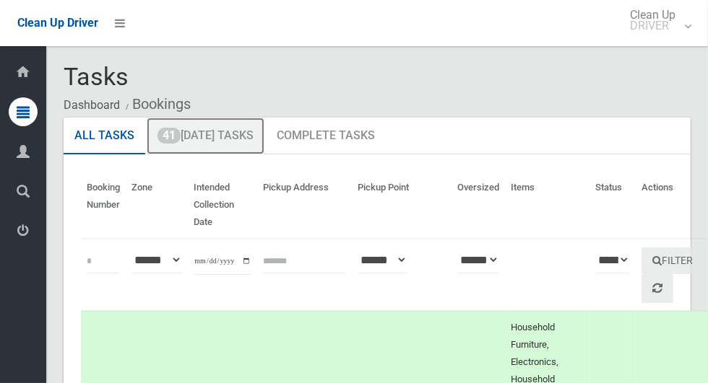
click at [230, 142] on link "41 [DATE] Tasks" at bounding box center [206, 137] width 118 height 38
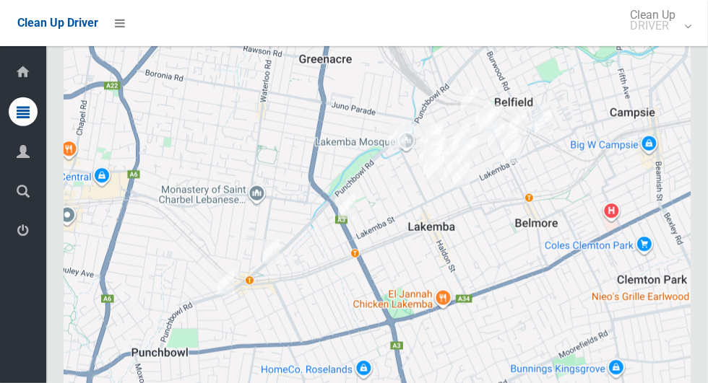
scroll to position [6683, 0]
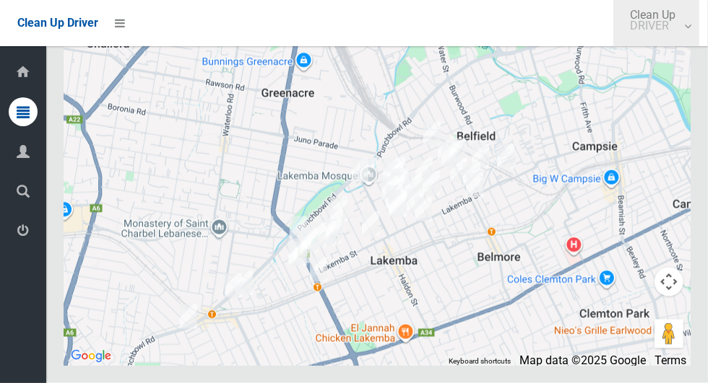
click at [699, 30] on link "Clean Up DRIVER" at bounding box center [656, 23] width 86 height 46
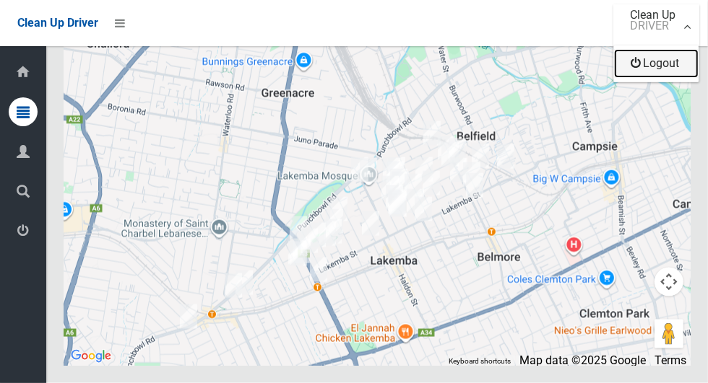
click at [677, 66] on link "Logout" at bounding box center [656, 63] width 84 height 29
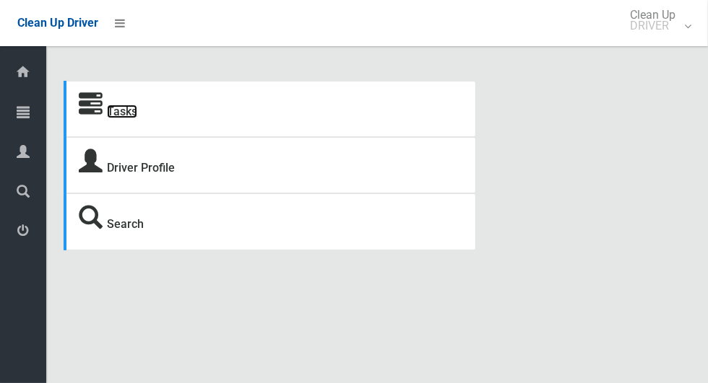
click at [118, 116] on link "Tasks" at bounding box center [122, 112] width 30 height 14
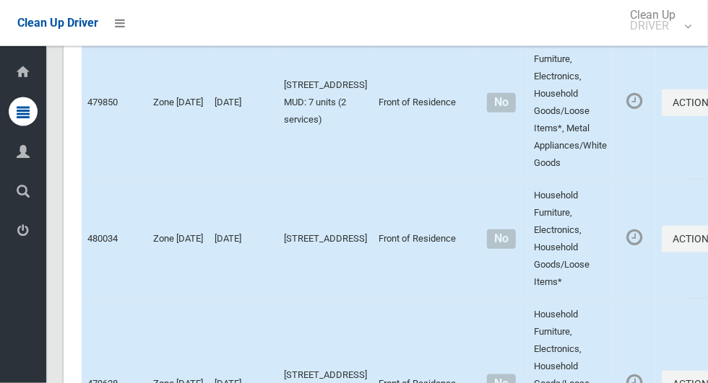
scroll to position [6317, 0]
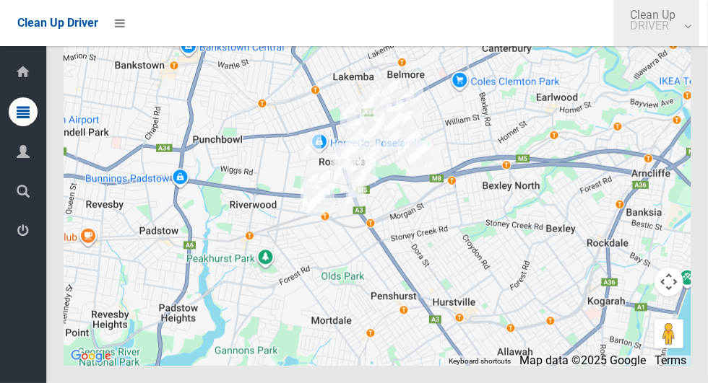
click at [699, 34] on link "Clean Up DRIVER" at bounding box center [656, 23] width 86 height 46
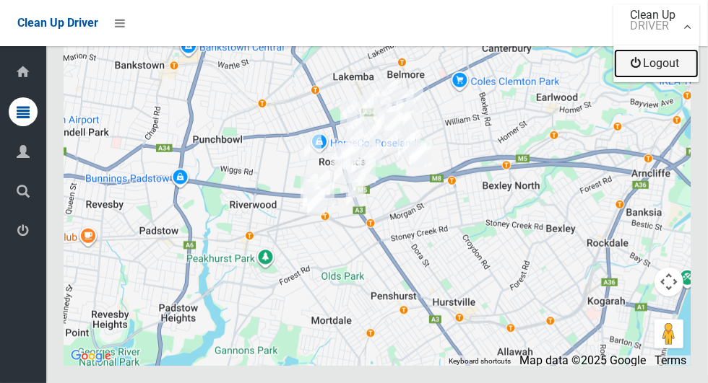
click at [683, 72] on link "Logout" at bounding box center [656, 63] width 84 height 29
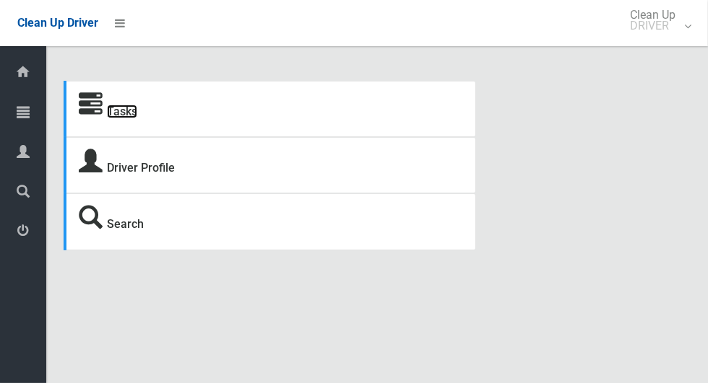
click at [137, 115] on link "Tasks" at bounding box center [122, 112] width 30 height 14
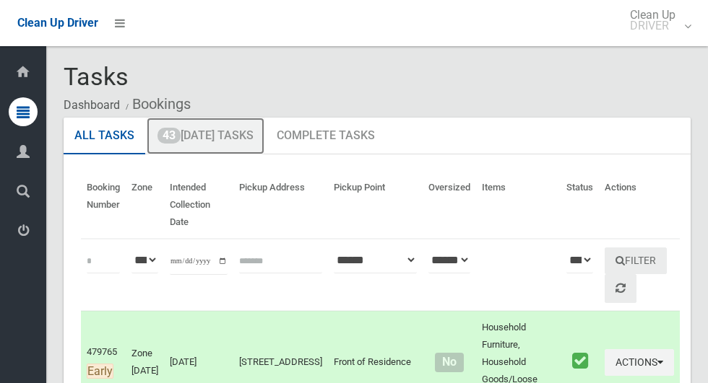
click at [257, 139] on link "43 Today's Tasks" at bounding box center [206, 137] width 118 height 38
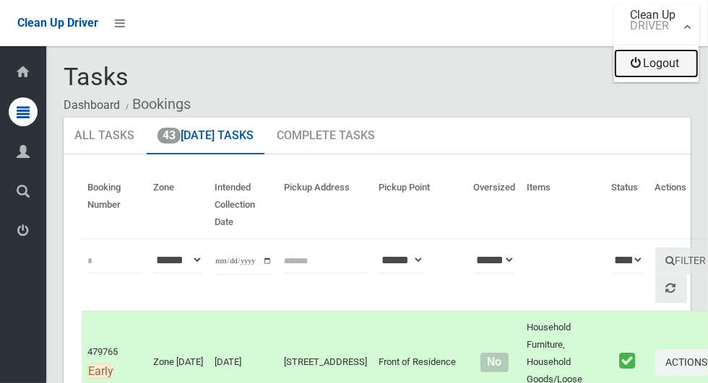
click at [669, 69] on link "Logout" at bounding box center [656, 63] width 84 height 29
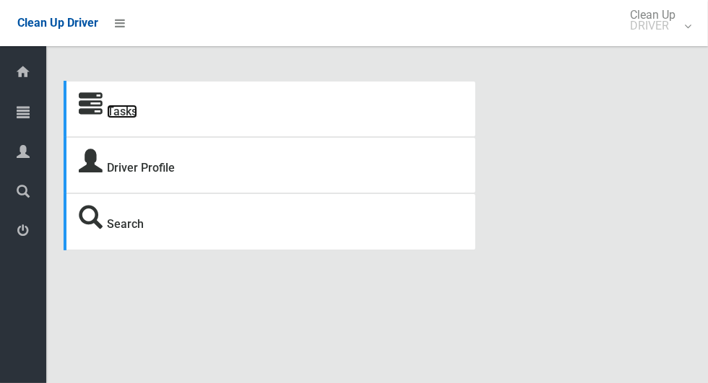
click at [129, 109] on link "Tasks" at bounding box center [122, 112] width 30 height 14
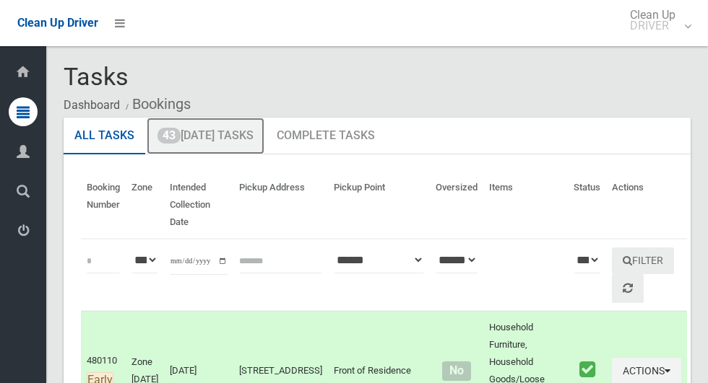
click at [240, 143] on link "43 [DATE] Tasks" at bounding box center [206, 137] width 118 height 38
